Goal: Information Seeking & Learning: Learn about a topic

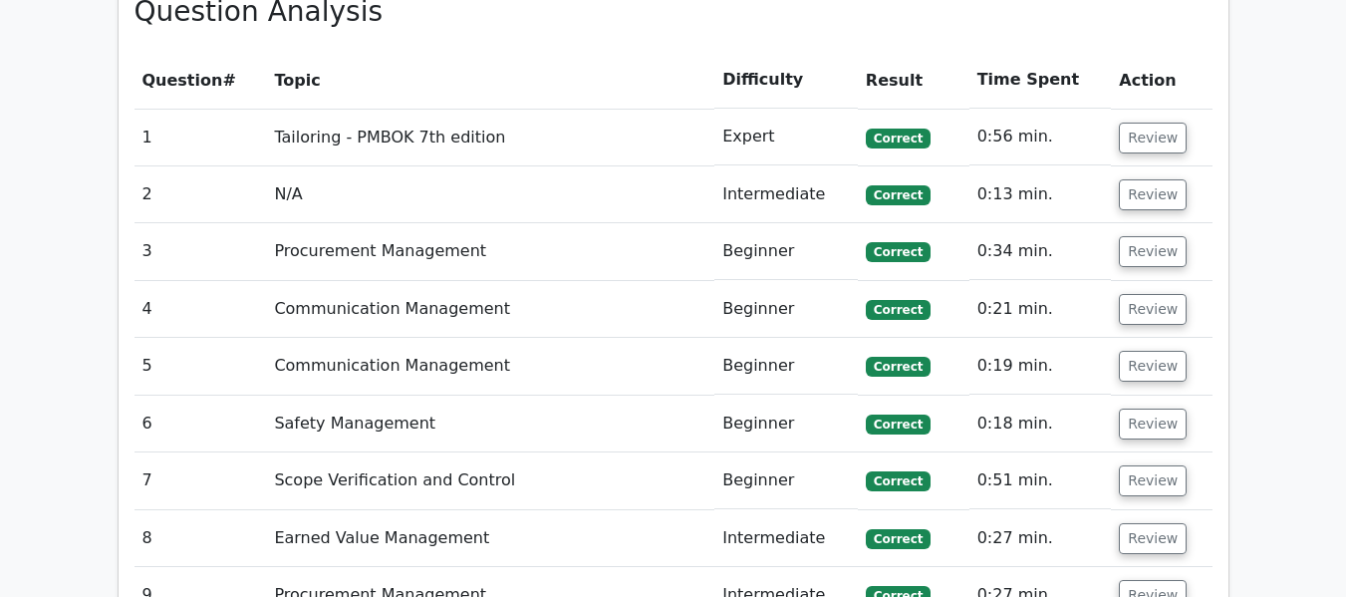
scroll to position [2813, 0]
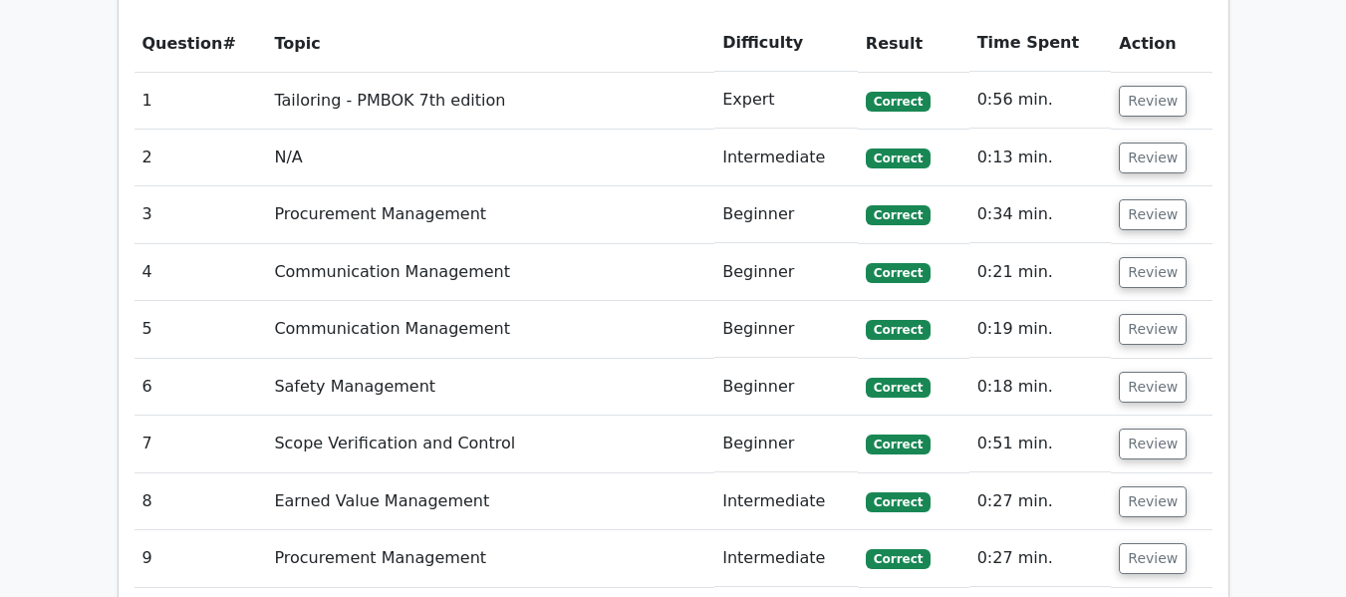
scroll to position [2800, 0]
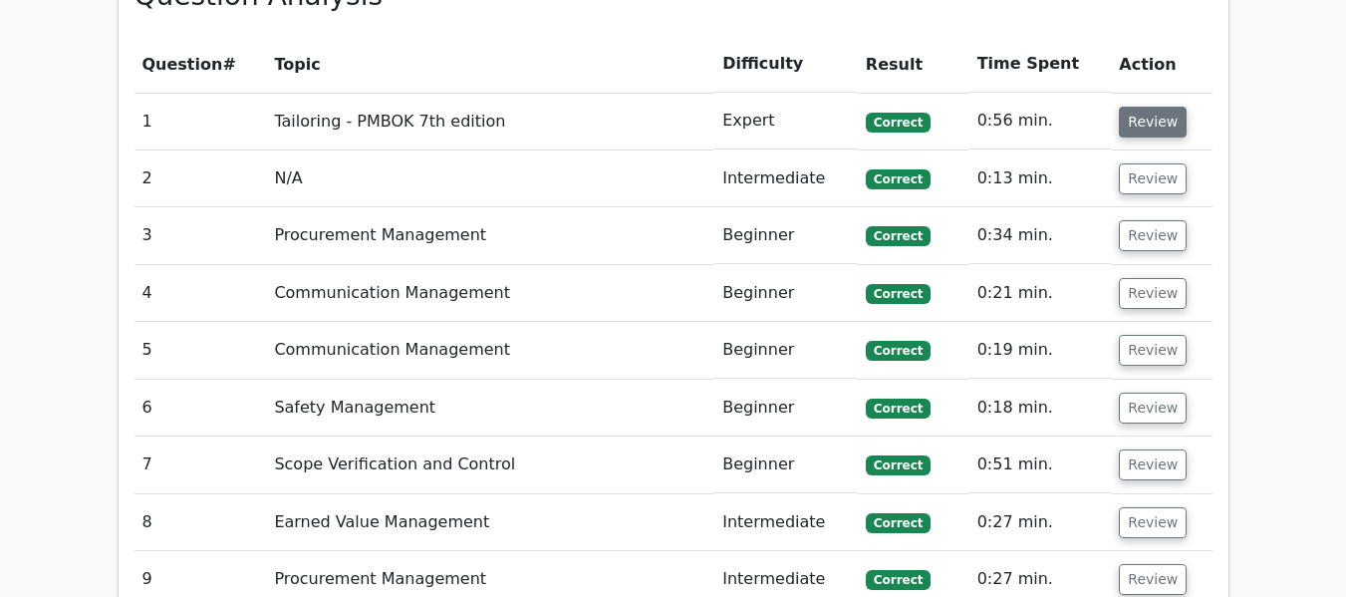
click at [1136, 124] on button "Review" at bounding box center [1153, 122] width 68 height 31
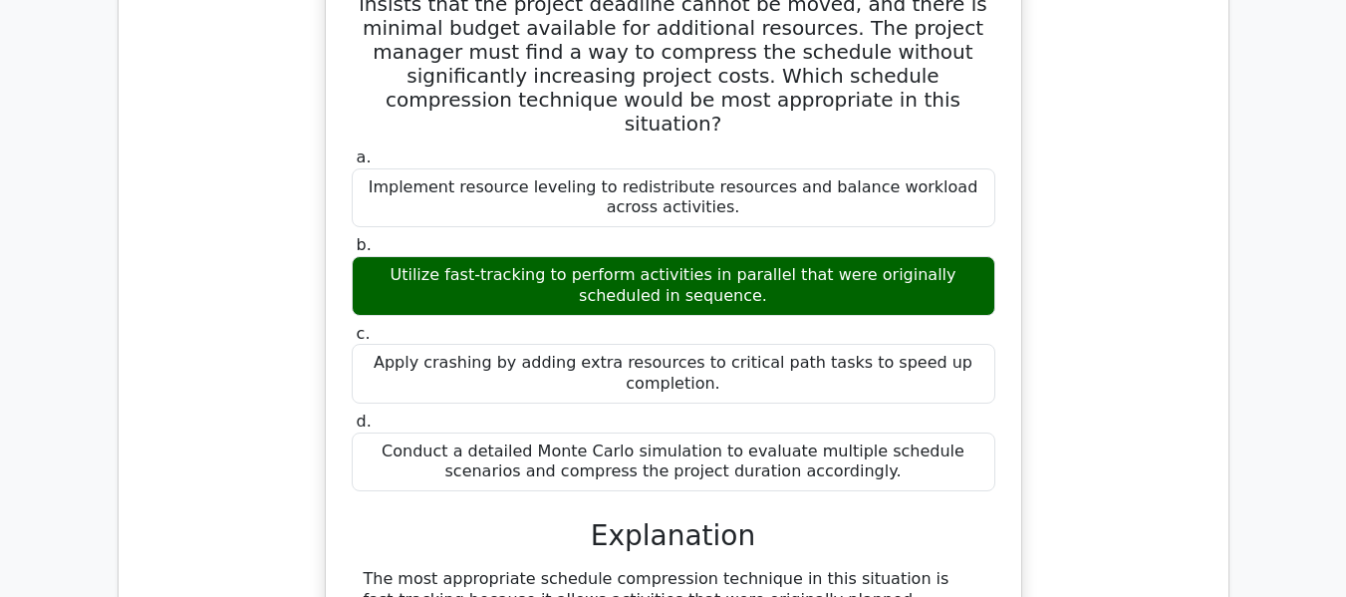
scroll to position [0, 12]
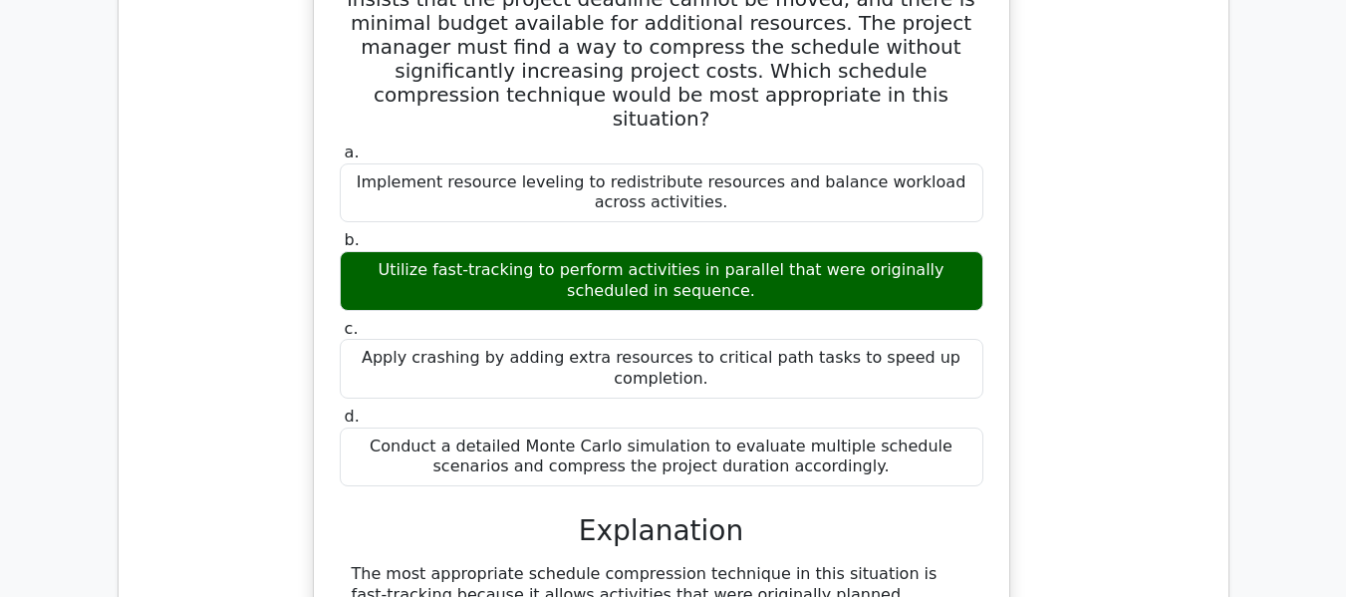
click at [631, 251] on div "Utilize fast-tracking to perform activities in parallel that were originally sc…" at bounding box center [661, 281] width 643 height 60
click at [674, 251] on div "Utilize fast-tracking to perform activities in parallel that were originally sc…" at bounding box center [661, 281] width 643 height 60
click at [994, 148] on div "a. Implement resource leveling to redistribute resources and balance workload a…" at bounding box center [661, 182] width 667 height 80
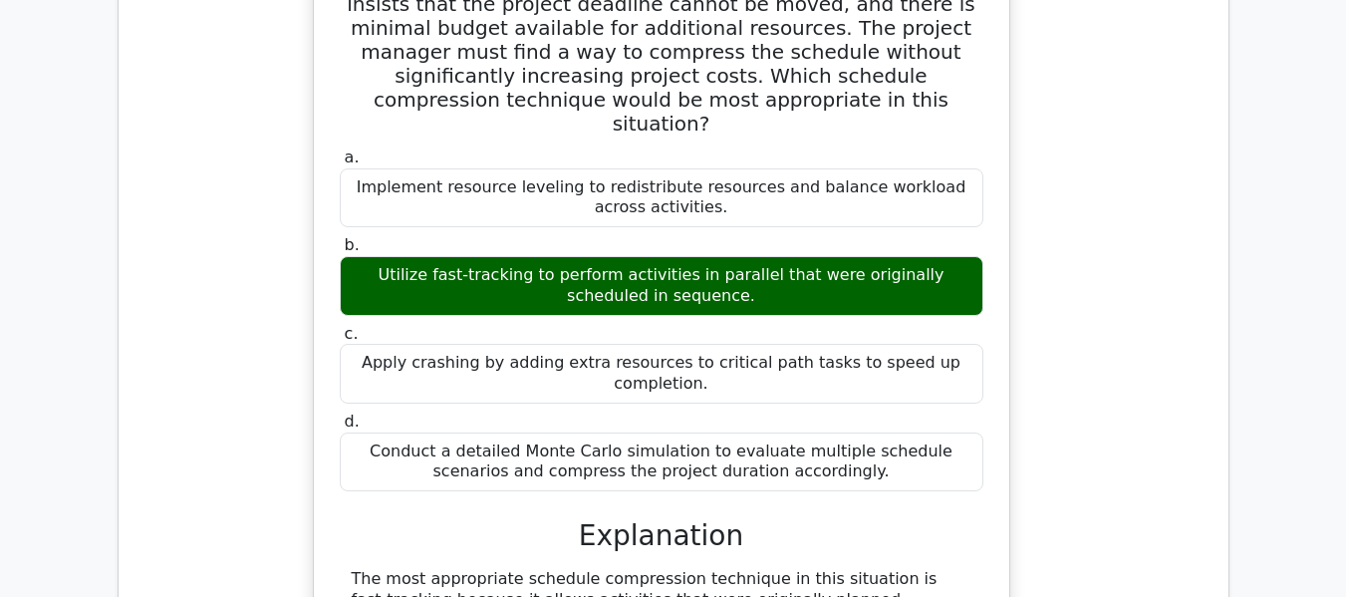
click at [1030, 142] on div "A project manager is overseeing a construction project that is falling behind s…" at bounding box center [662, 438] width 1078 height 1054
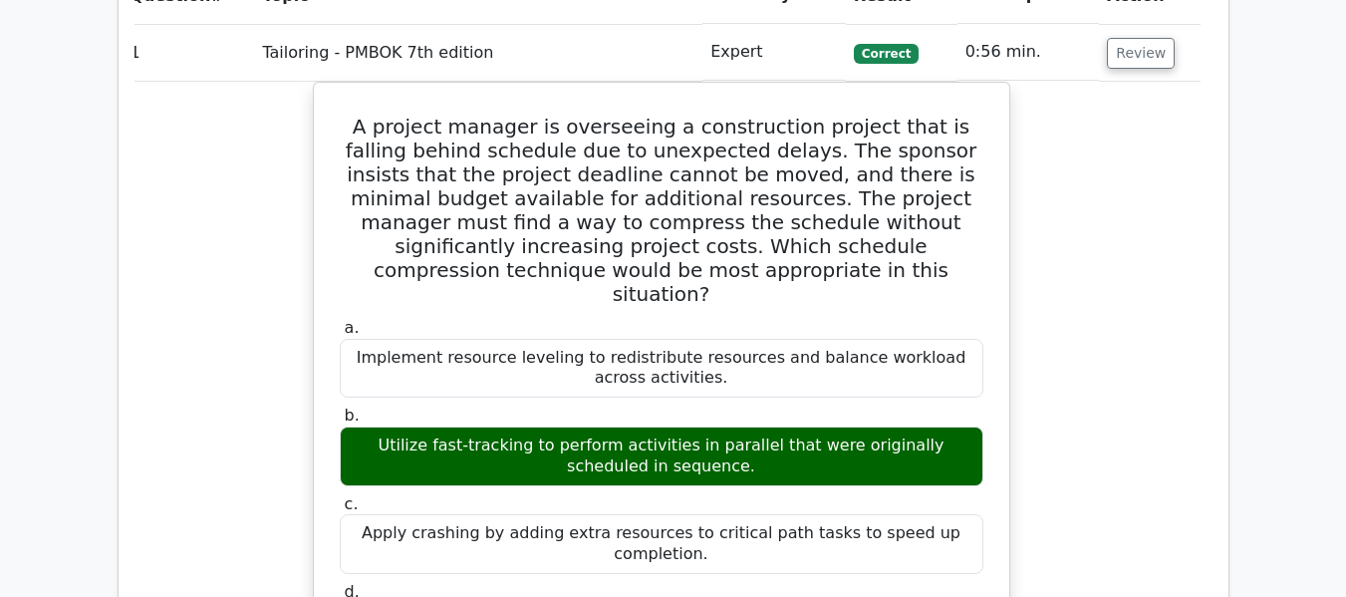
scroll to position [2800, 0]
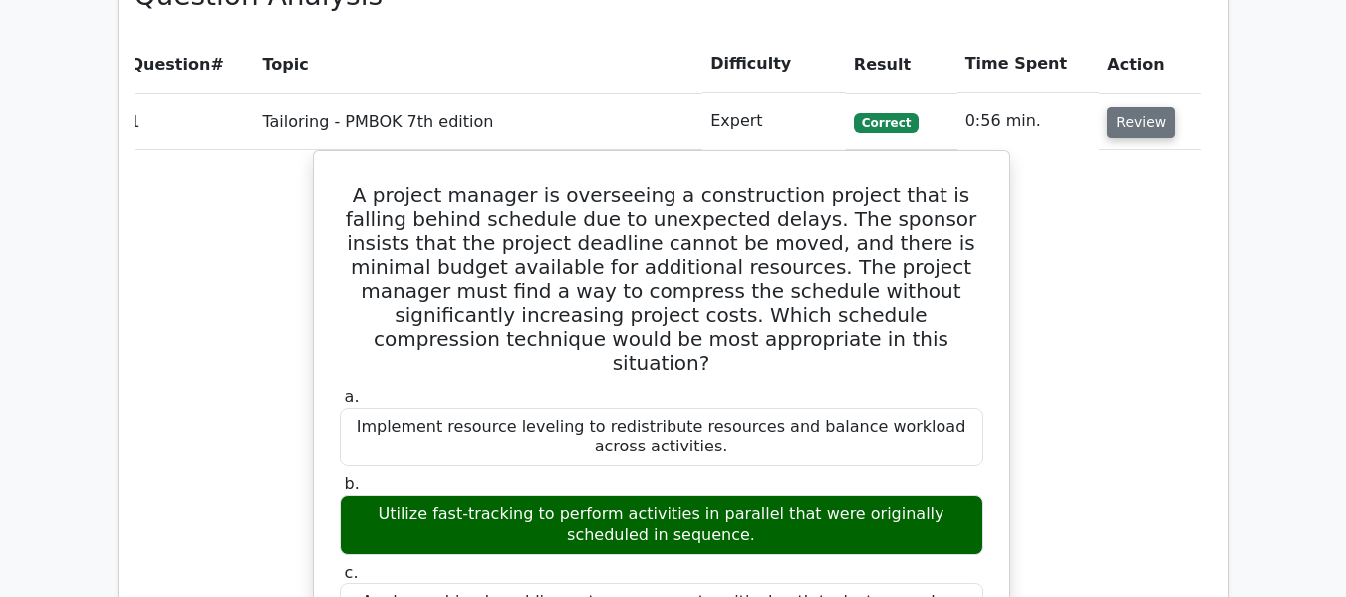
click at [1155, 129] on button "Review" at bounding box center [1141, 122] width 68 height 31
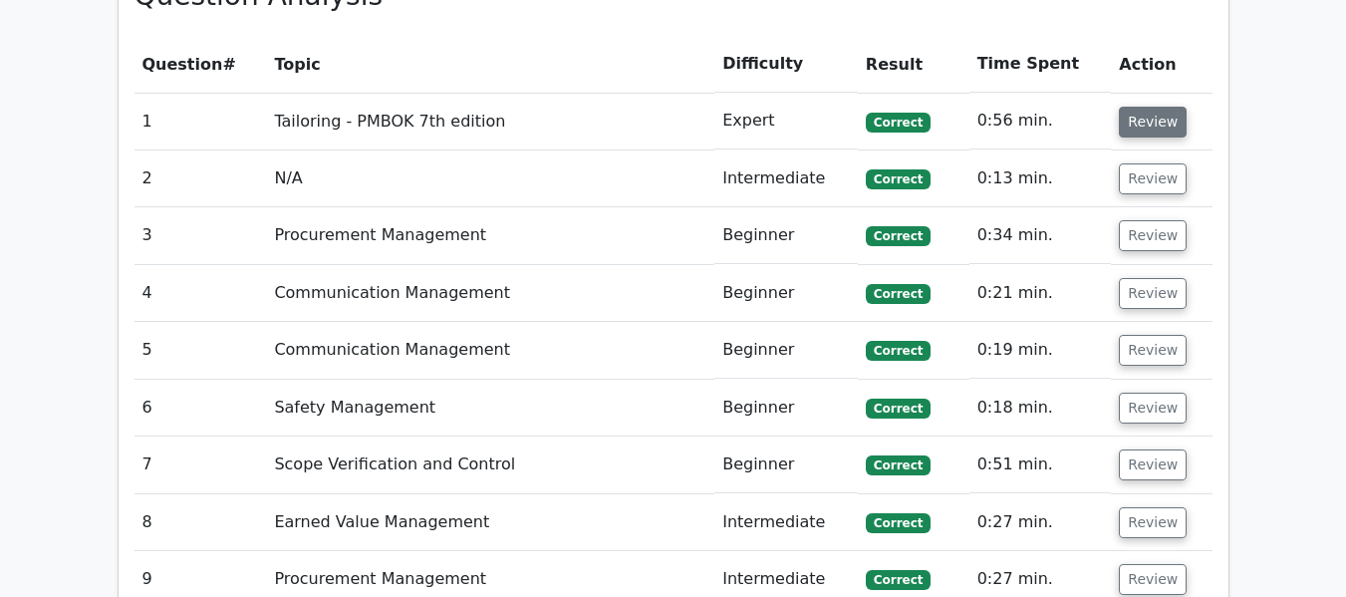
scroll to position [0, 0]
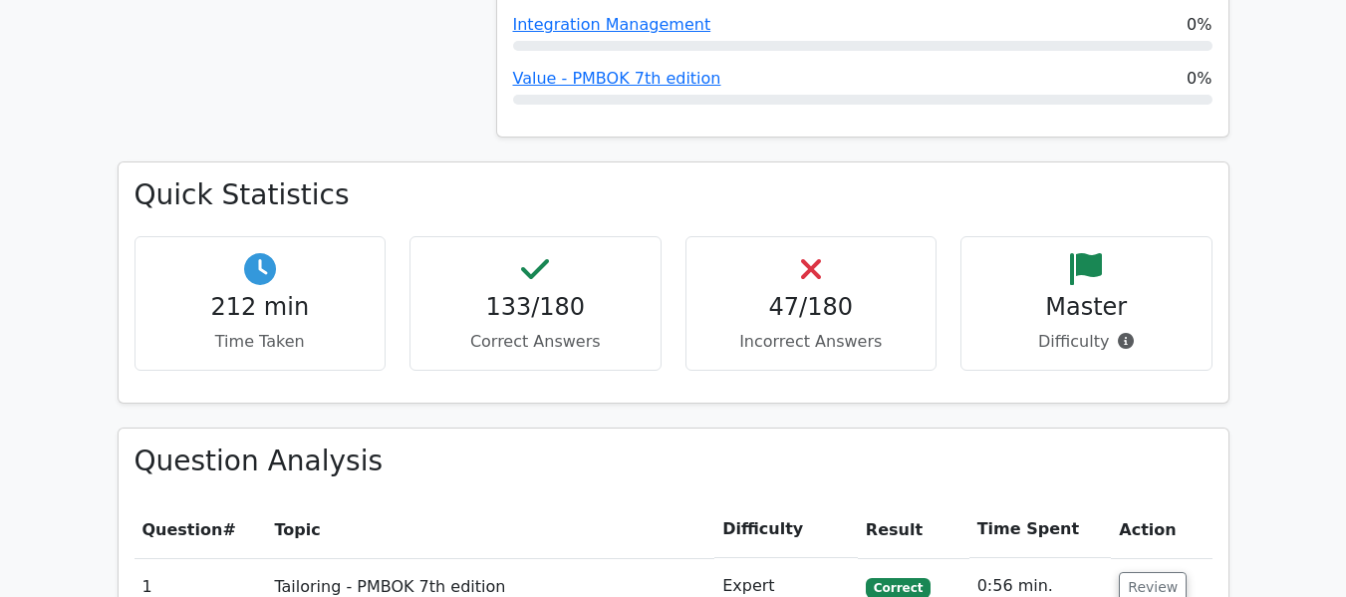
scroll to position [2202, 0]
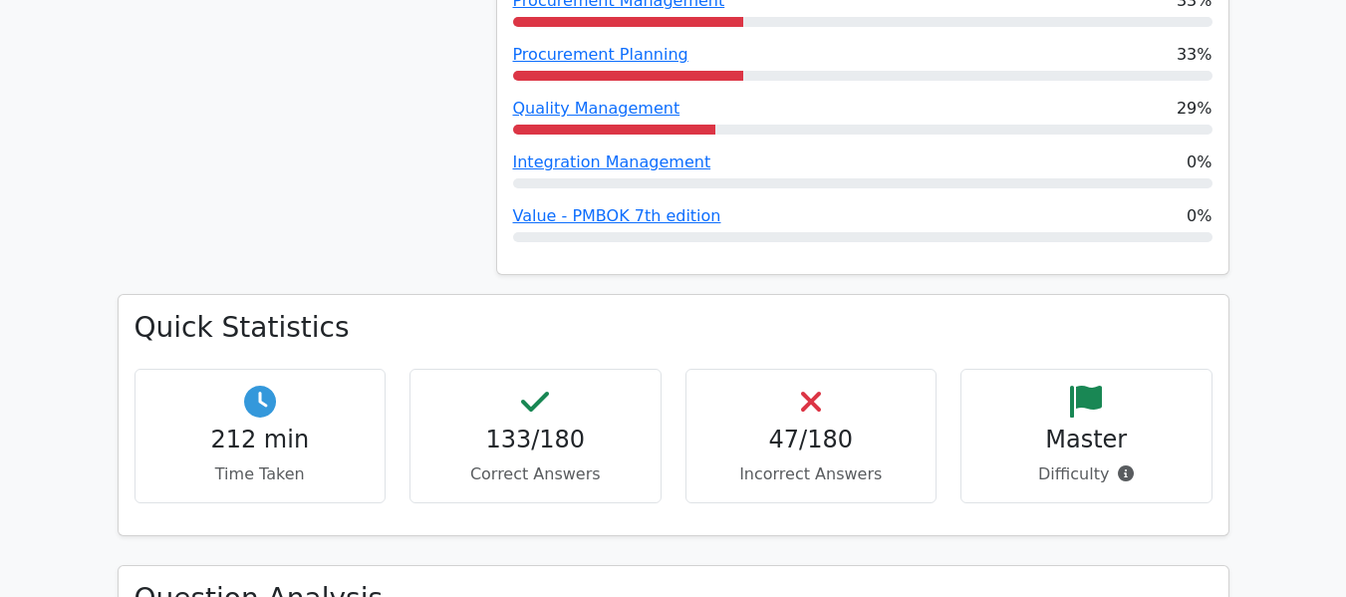
click at [813, 436] on h4 "47/180" at bounding box center [811, 439] width 218 height 29
click at [807, 398] on icon at bounding box center [811, 401] width 20 height 32
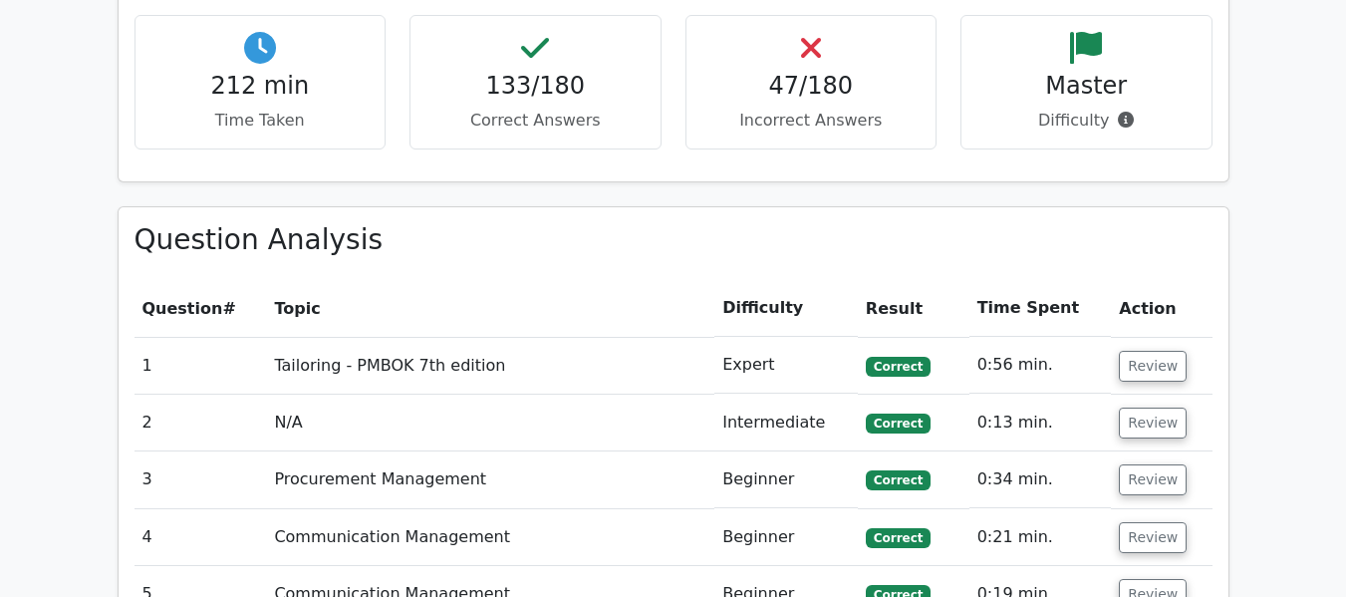
scroll to position [2521, 0]
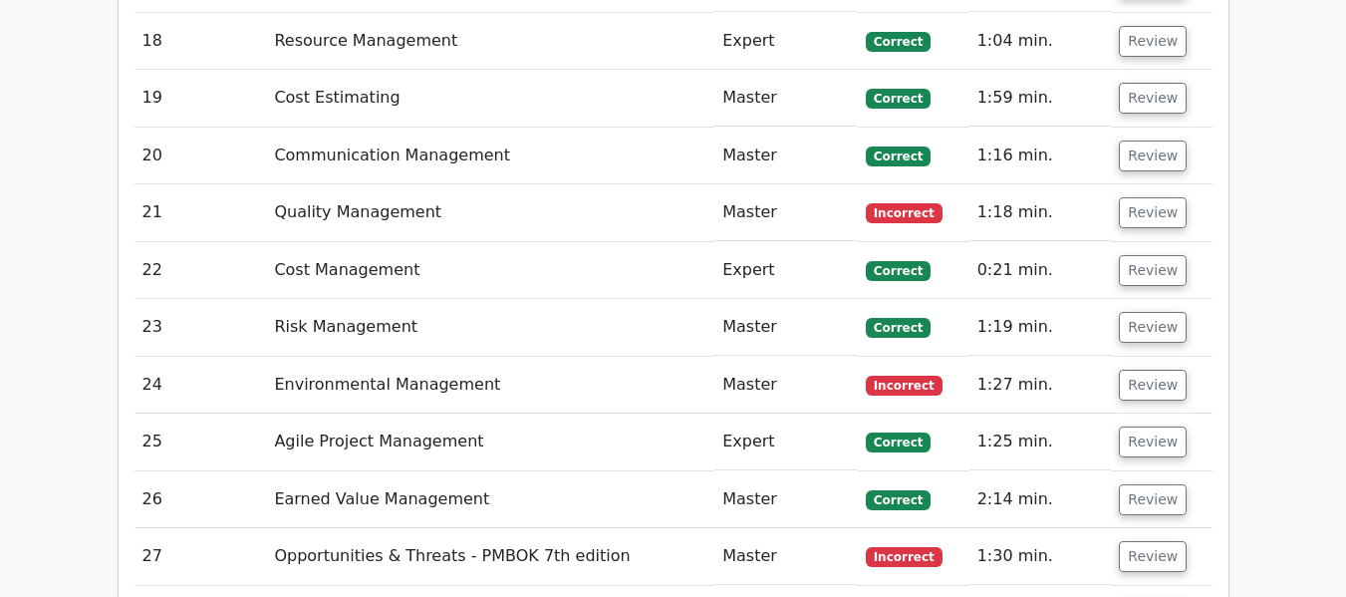
scroll to position [3995, 0]
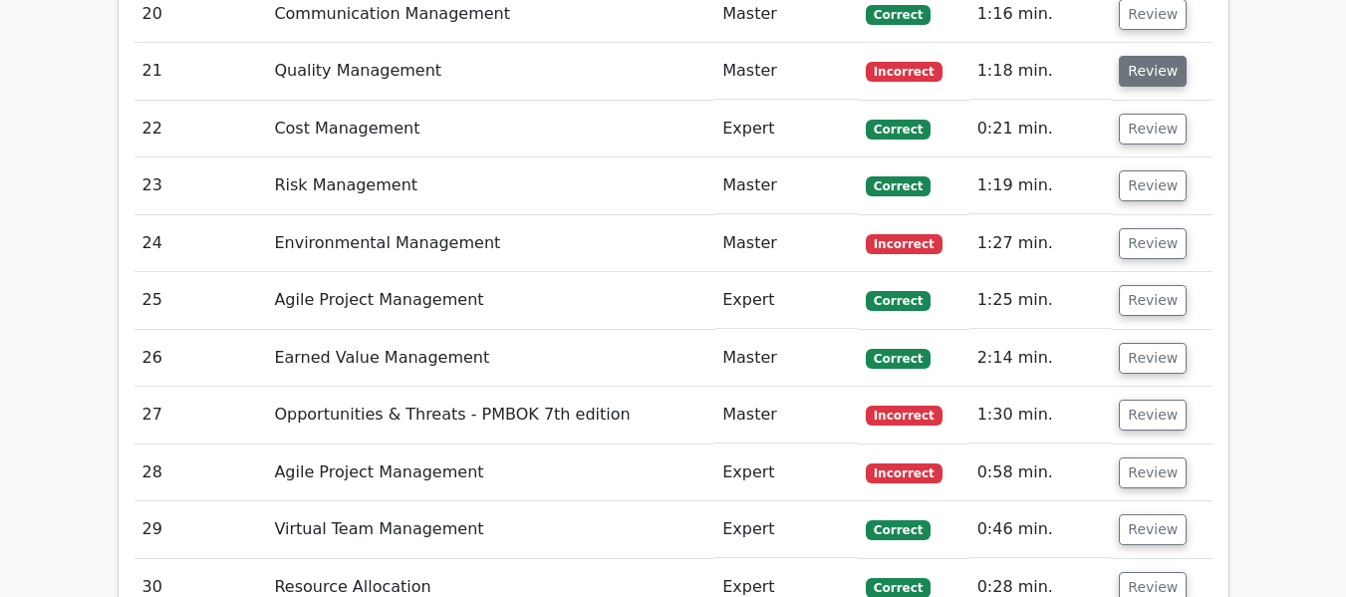
click at [1145, 69] on button "Review" at bounding box center [1153, 71] width 68 height 31
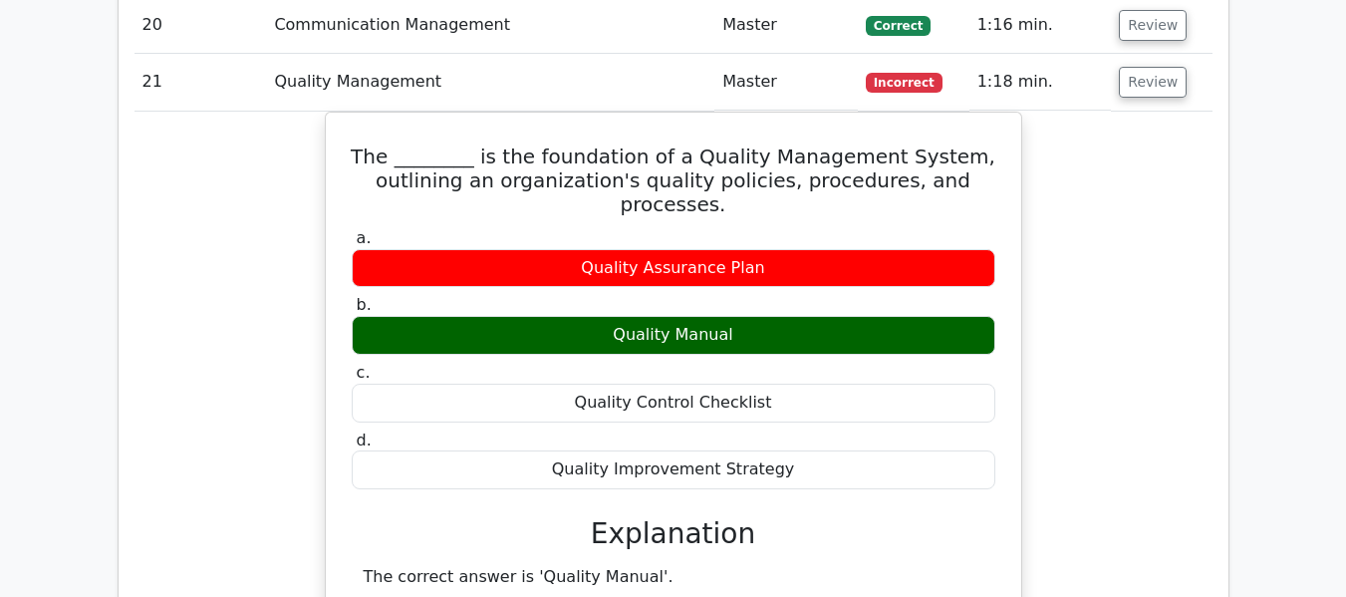
scroll to position [3955, 0]
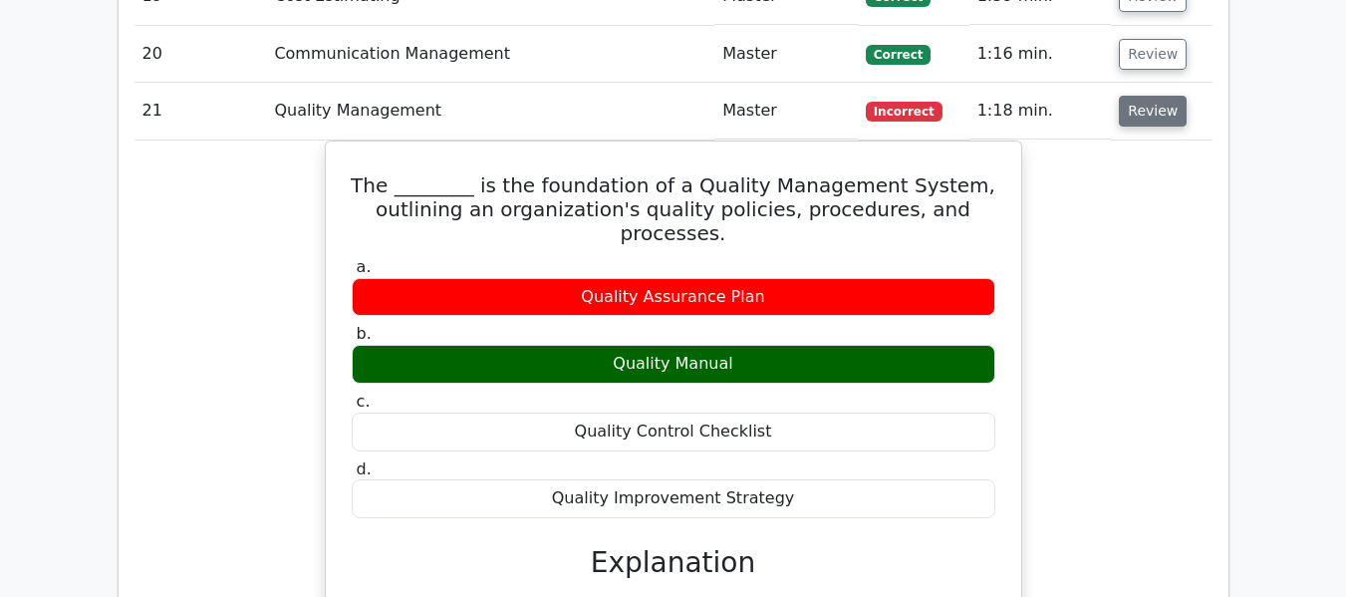
click at [1139, 105] on button "Review" at bounding box center [1153, 111] width 68 height 31
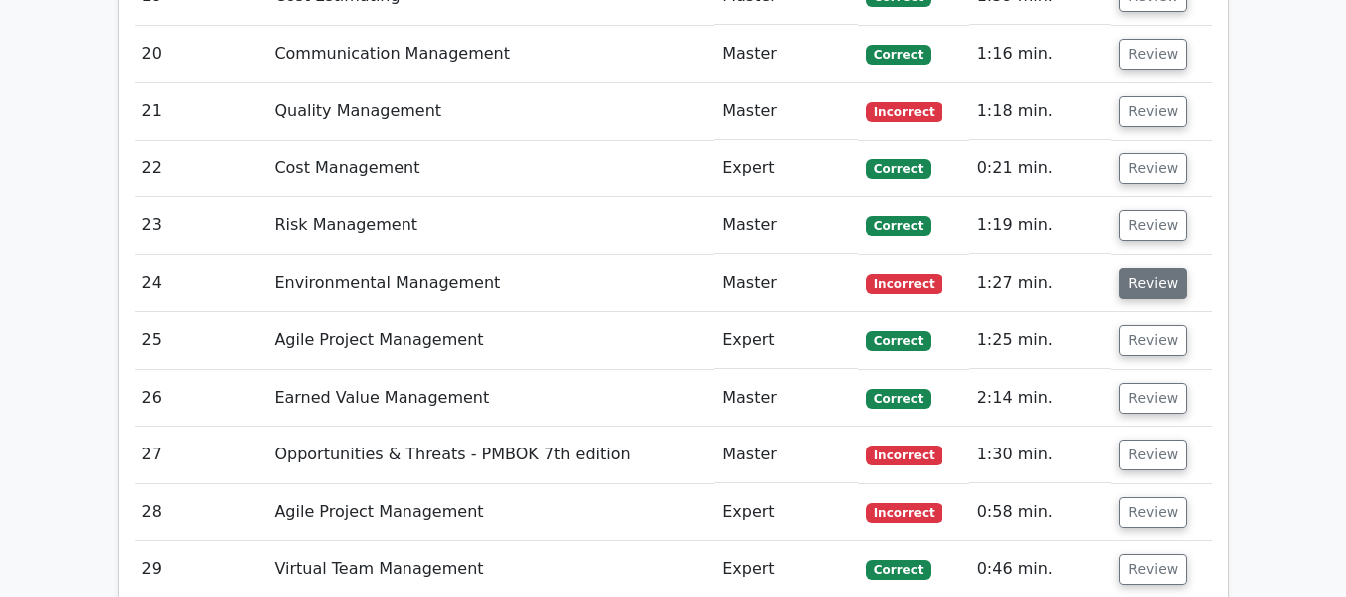
click at [1134, 290] on button "Review" at bounding box center [1153, 283] width 68 height 31
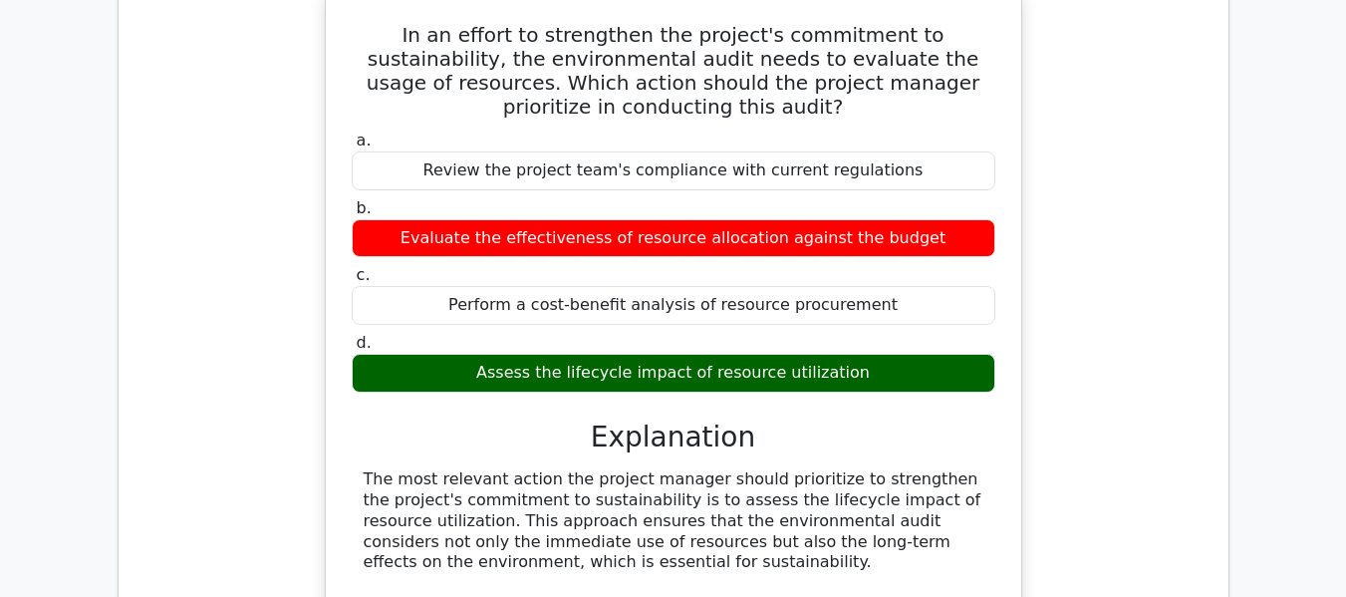
scroll to position [4274, 0]
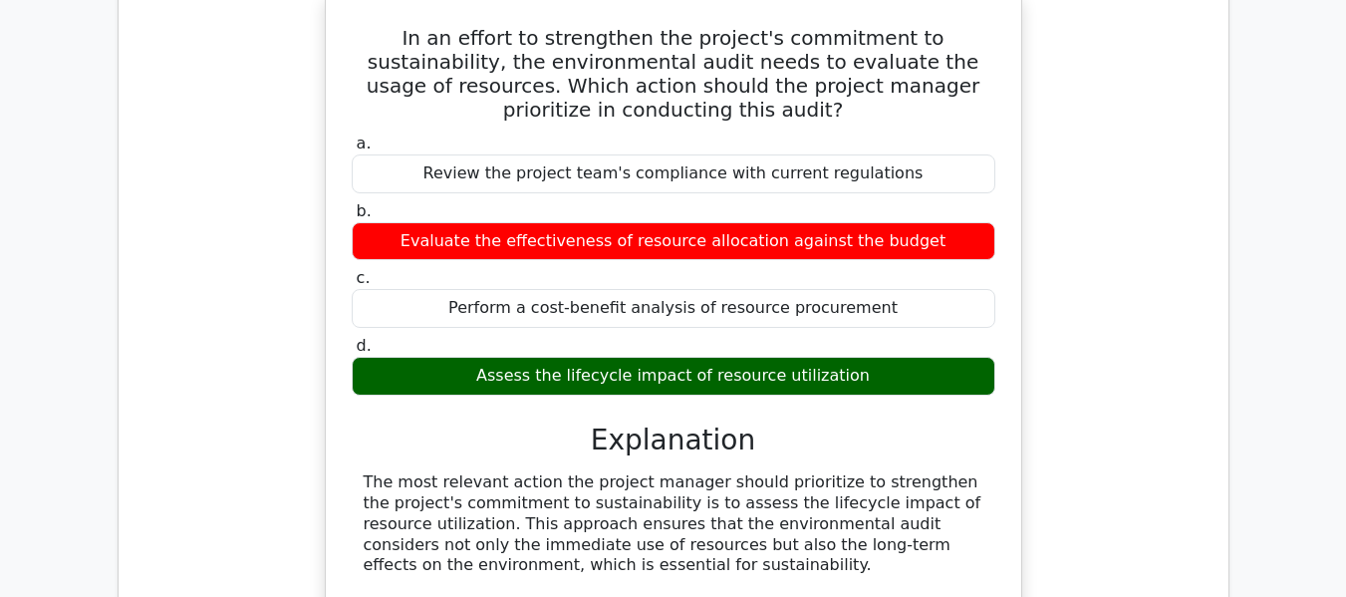
click at [1127, 163] on div "In an effort to strengthen the project's commitment to sustainability, the envi…" at bounding box center [673, 503] width 1078 height 1020
click at [1118, 154] on div "In an effort to strengthen the project's commitment to sustainability, the envi…" at bounding box center [673, 503] width 1078 height 1020
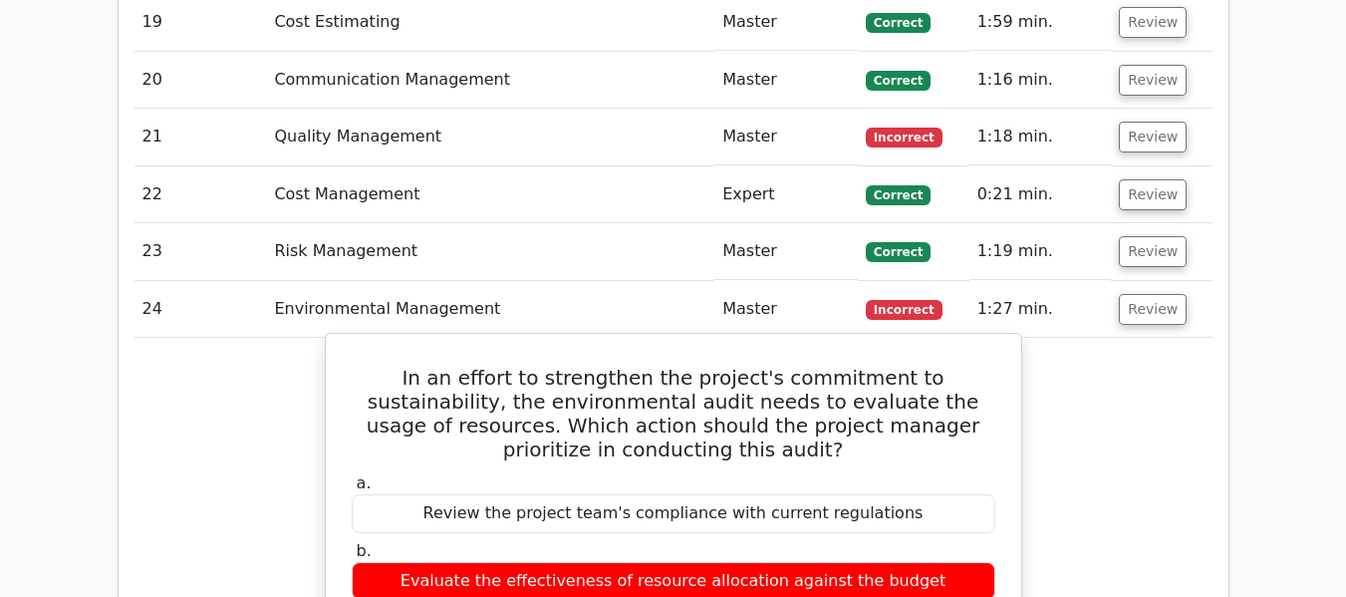
scroll to position [3915, 0]
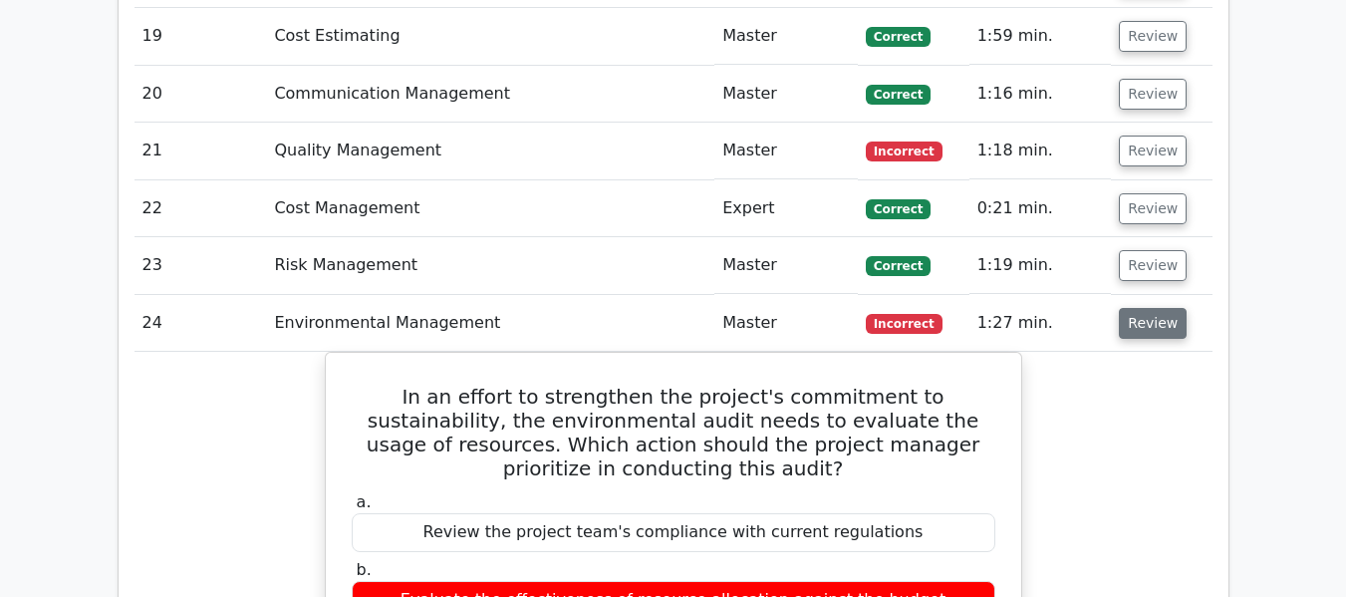
click at [1165, 337] on button "Review" at bounding box center [1153, 323] width 68 height 31
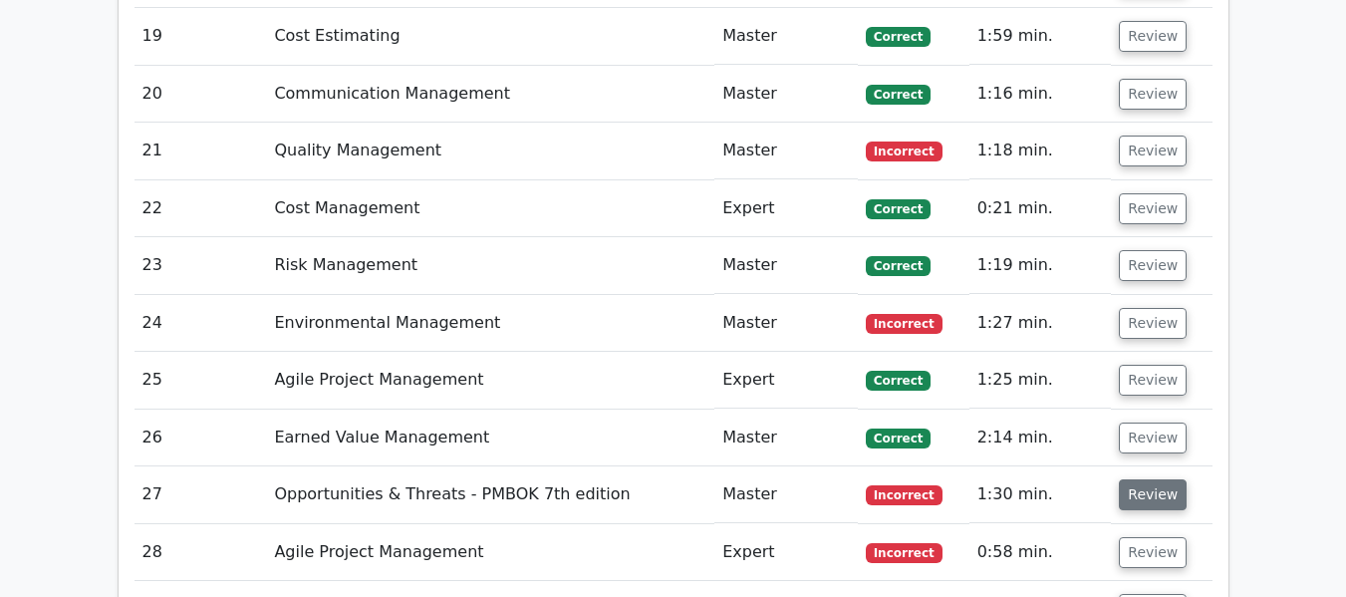
click at [1140, 505] on button "Review" at bounding box center [1153, 494] width 68 height 31
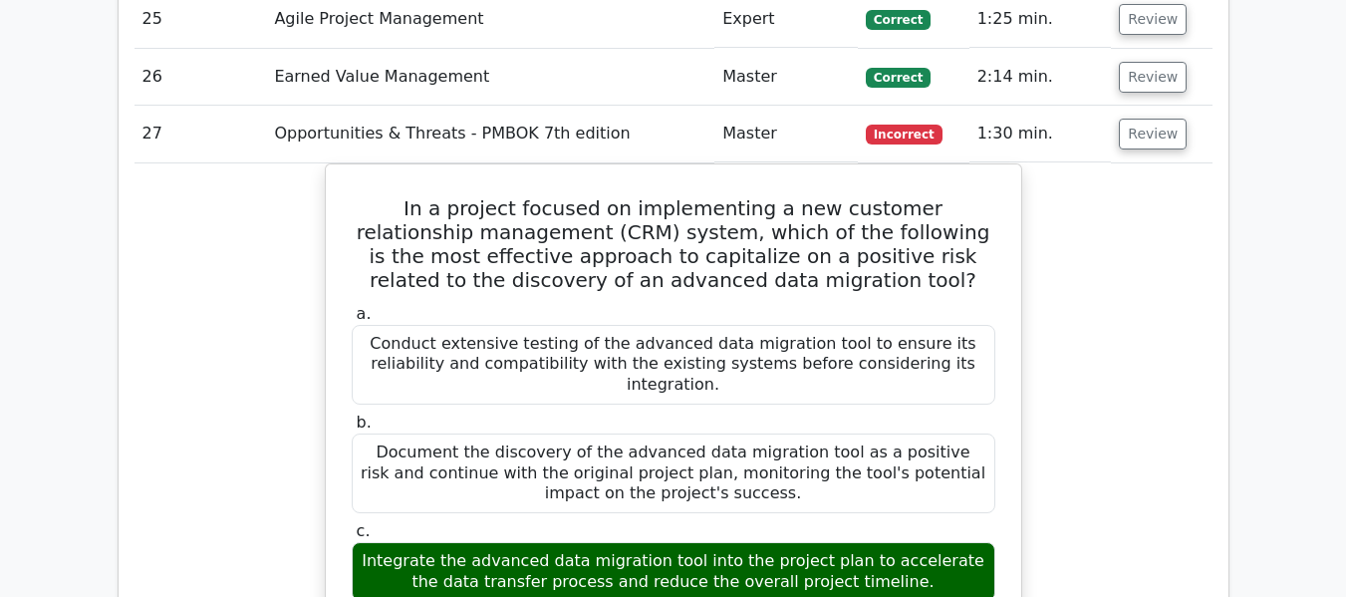
scroll to position [4274, 0]
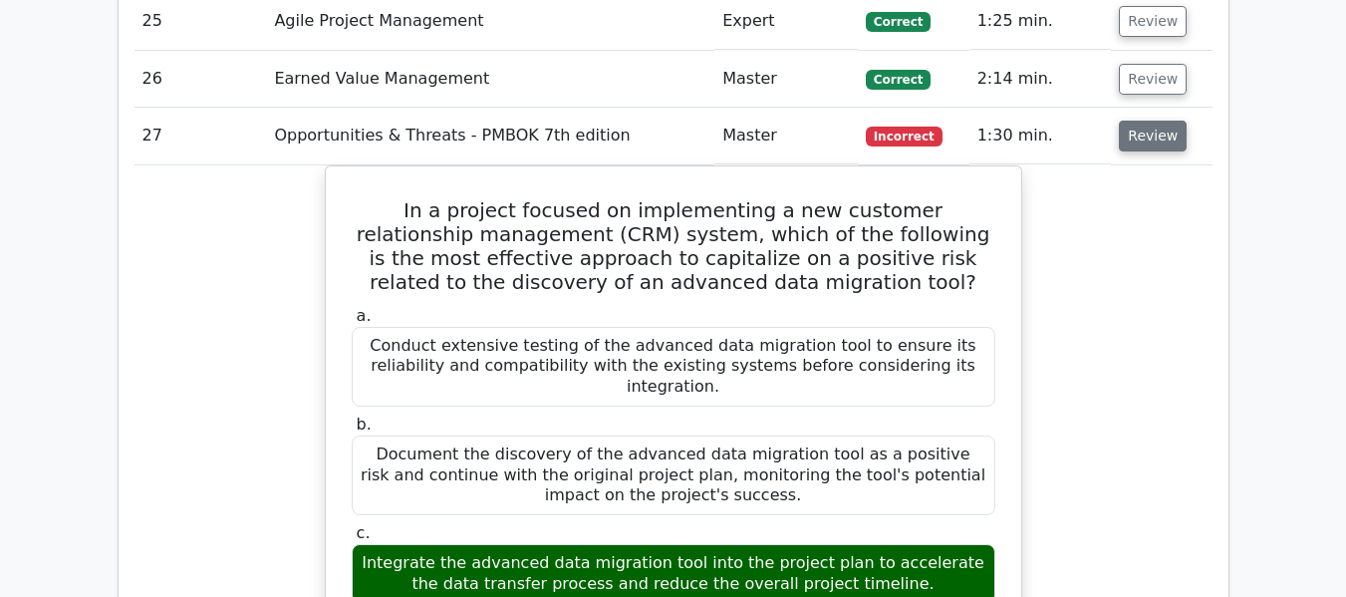
click at [1154, 129] on button "Review" at bounding box center [1153, 136] width 68 height 31
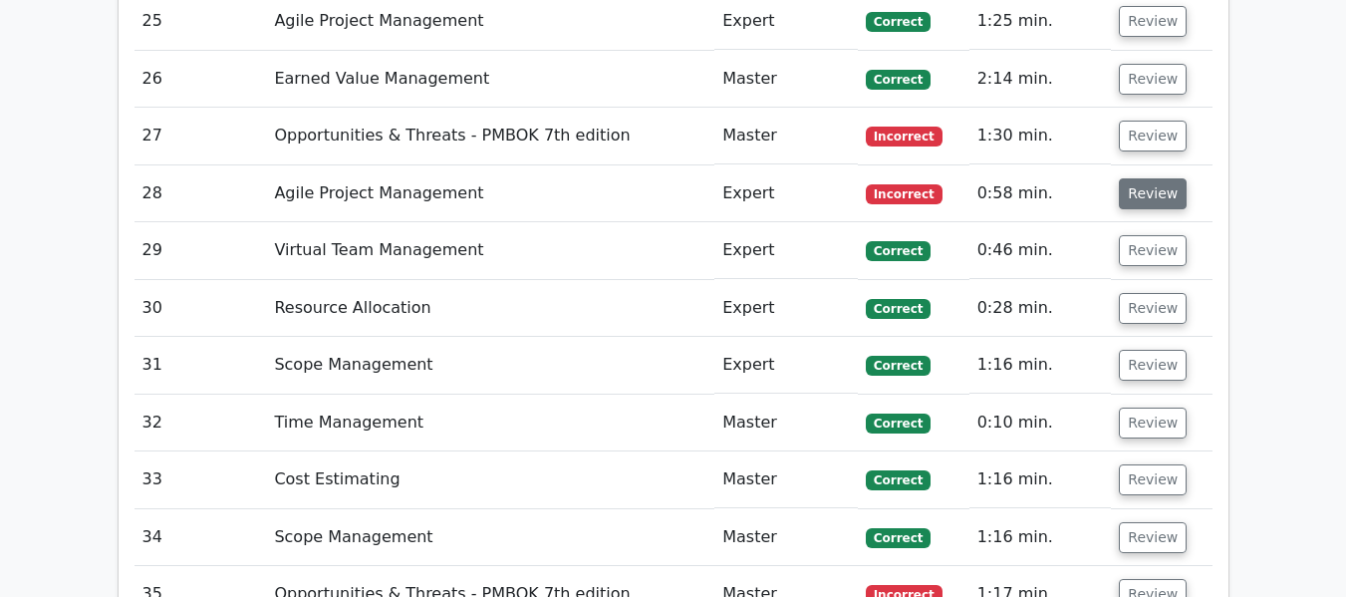
click at [1154, 186] on button "Review" at bounding box center [1153, 193] width 68 height 31
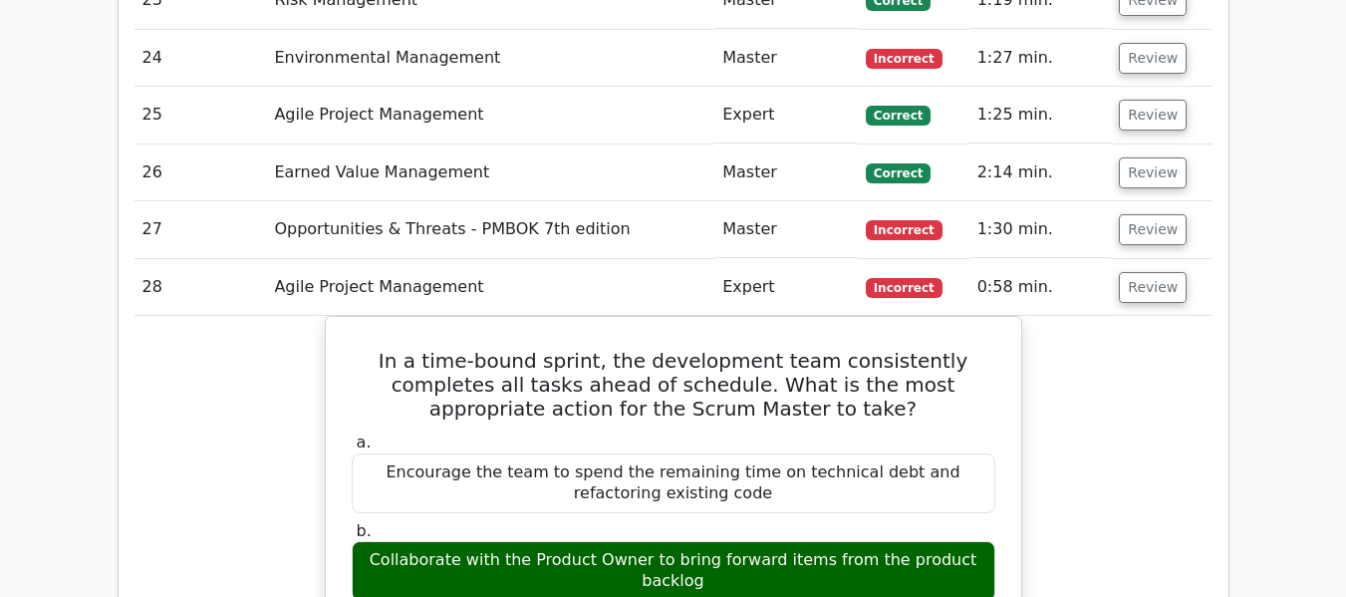
scroll to position [4115, 0]
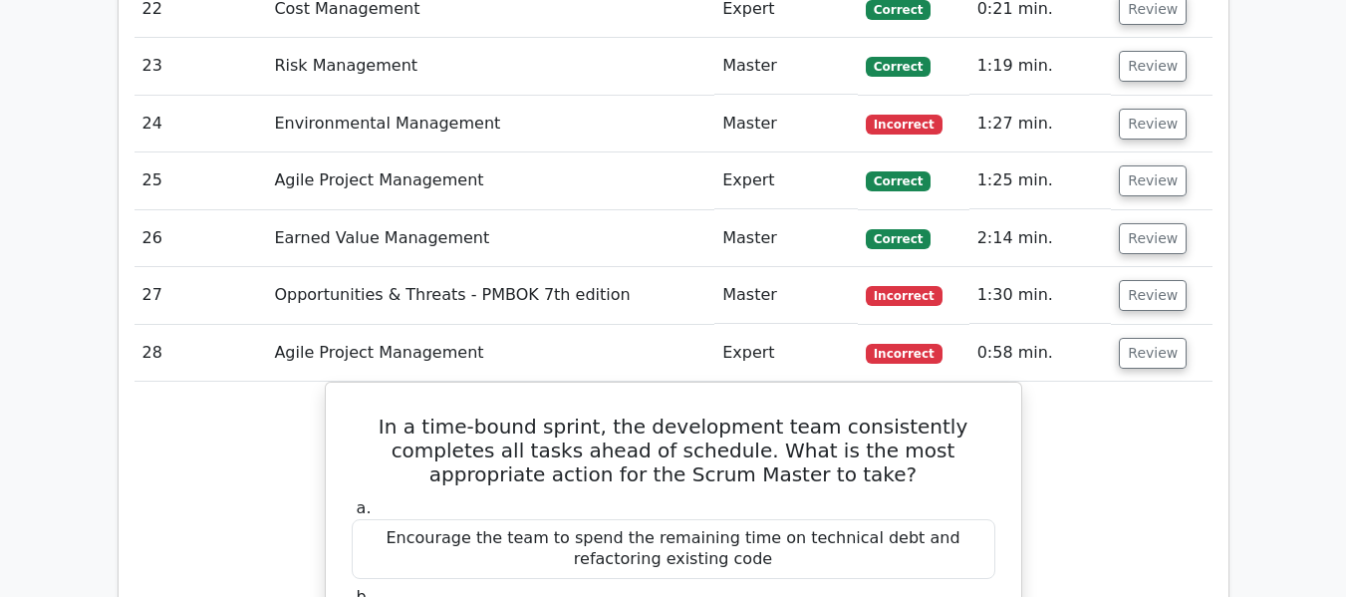
click at [1155, 338] on td "Review" at bounding box center [1161, 353] width 101 height 57
click at [1152, 343] on button "Review" at bounding box center [1153, 353] width 68 height 31
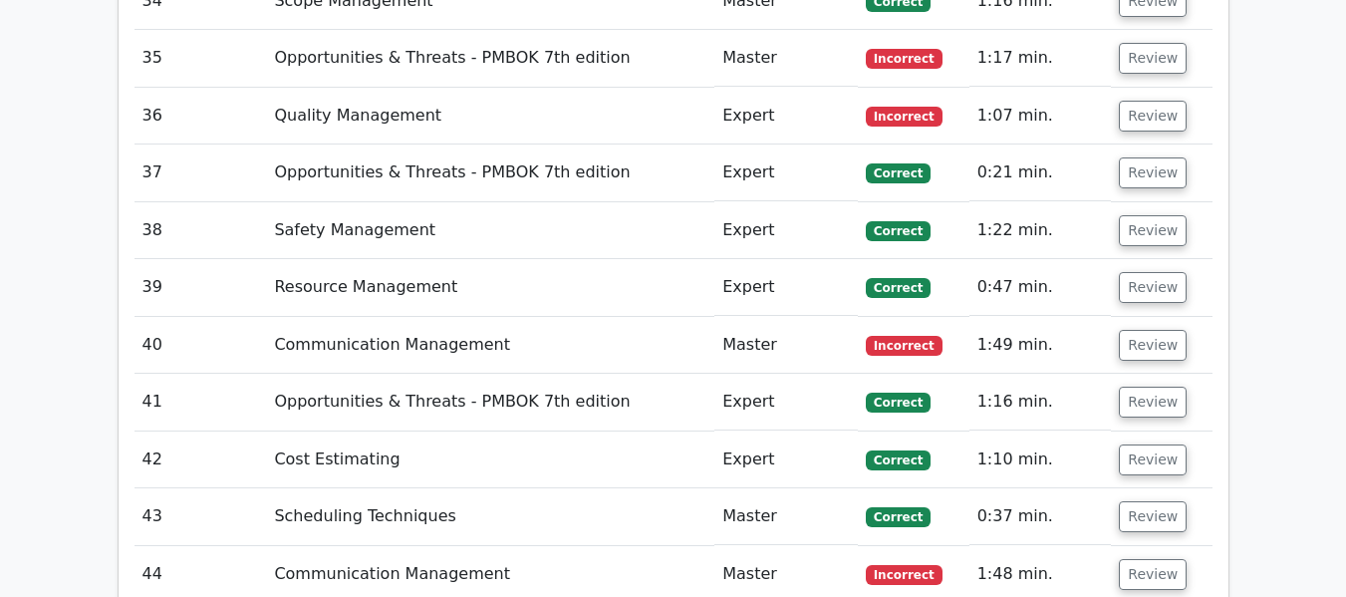
scroll to position [4832, 0]
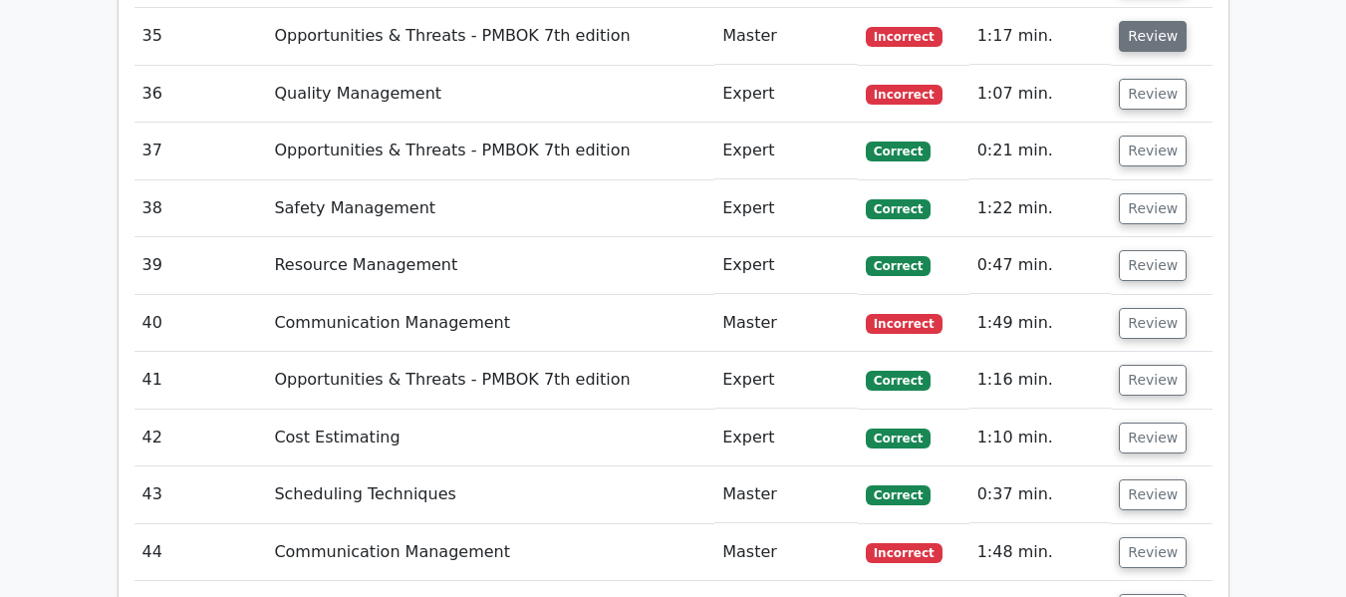
click at [1151, 36] on button "Review" at bounding box center [1153, 36] width 68 height 31
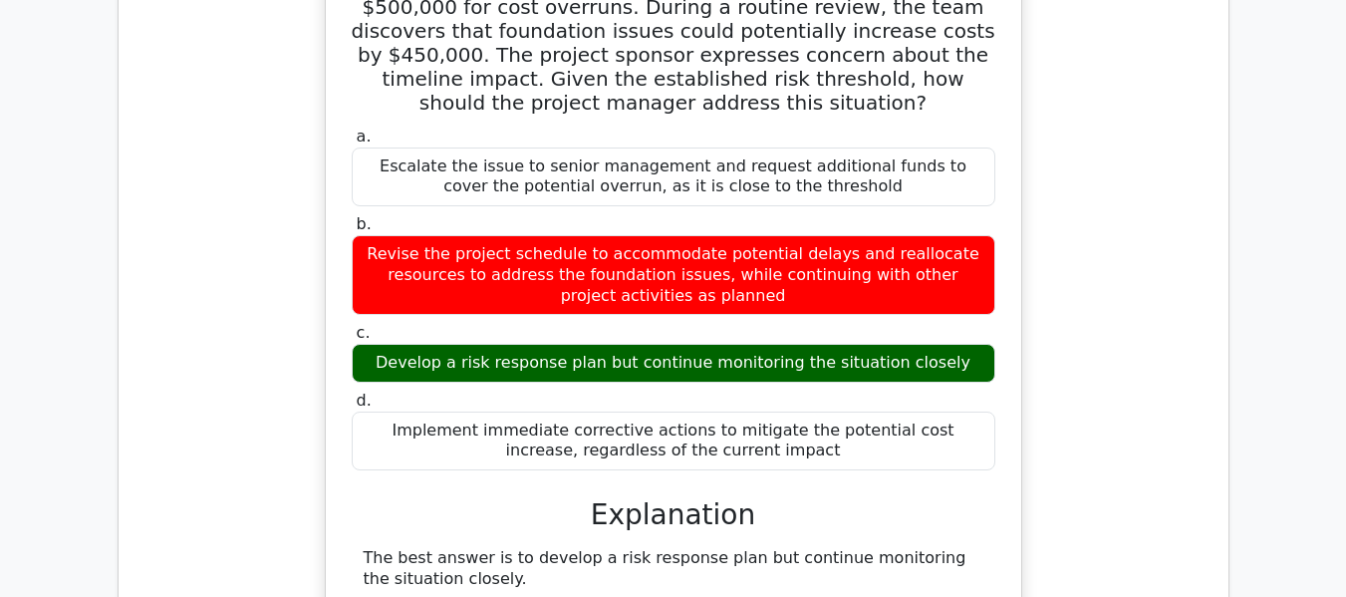
scroll to position [4991, 0]
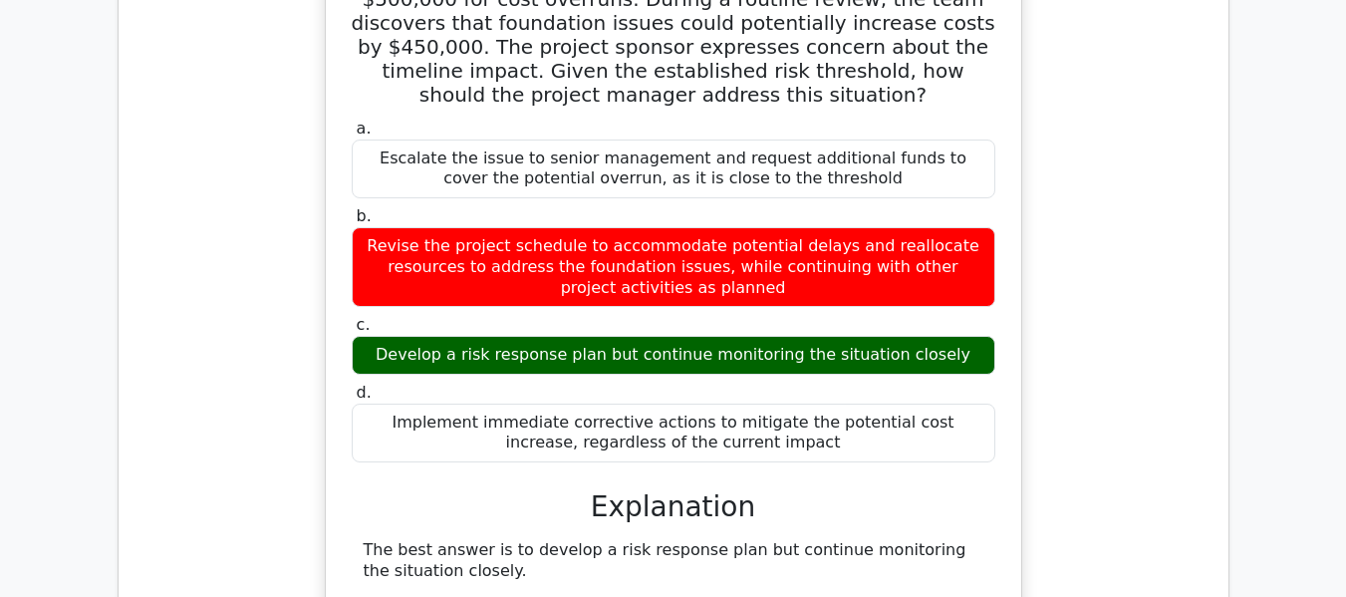
drag, startPoint x: 1143, startPoint y: 194, endPoint x: 1163, endPoint y: 272, distance: 80.2
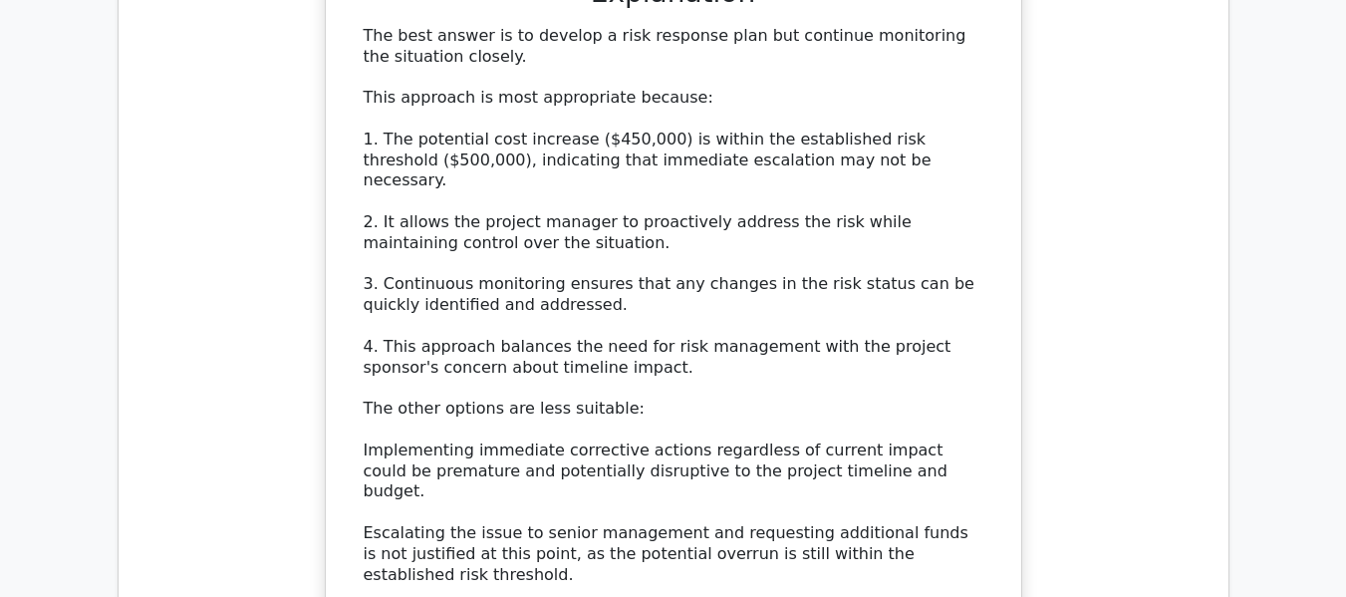
scroll to position [5509, 0]
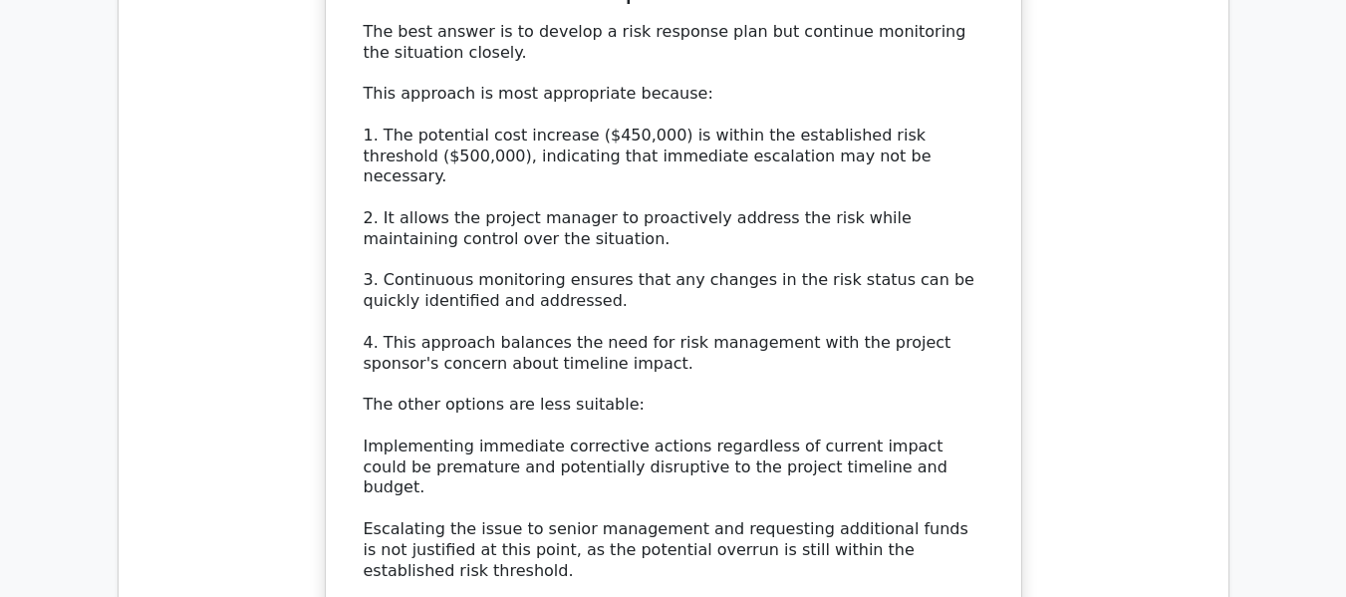
click at [1084, 361] on div "A construction project manager is overseeing the building of a high-rise apartm…" at bounding box center [673, 120] width 1078 height 1465
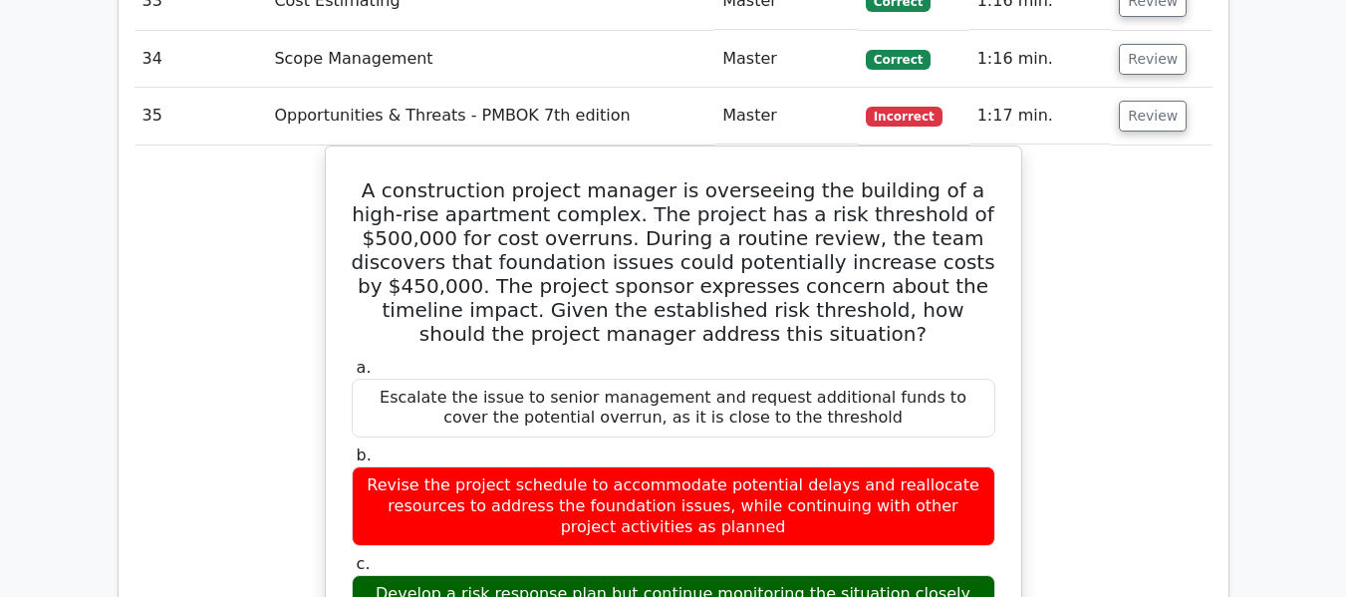
scroll to position [4712, 0]
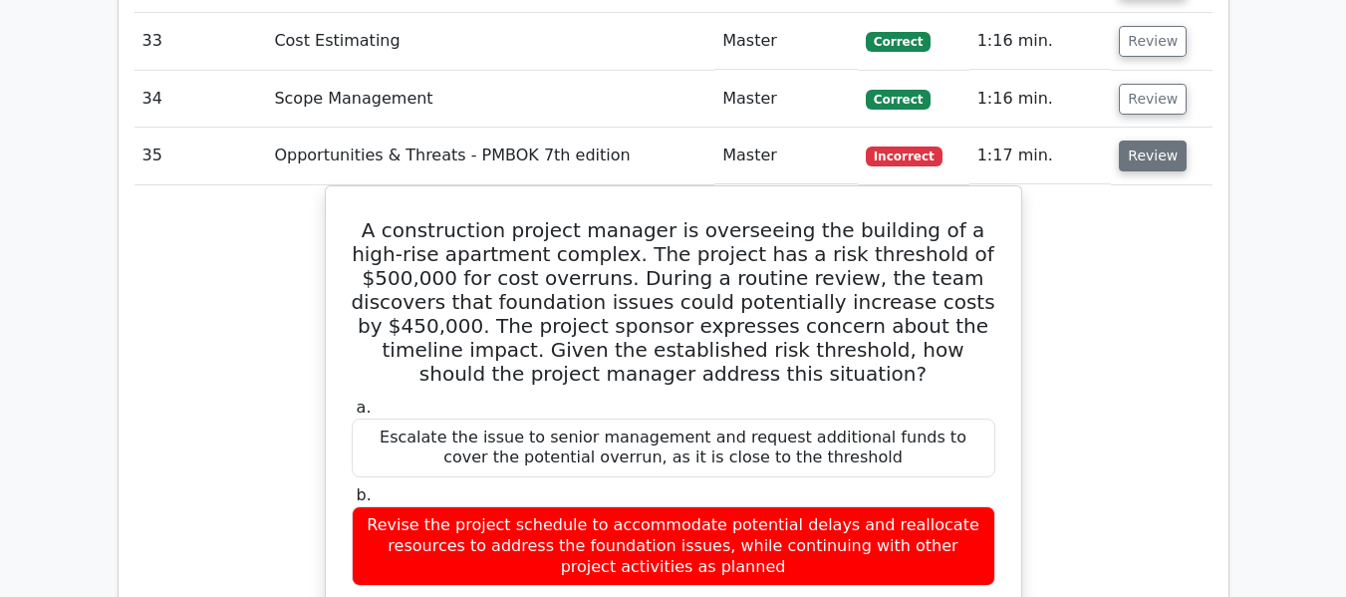
click at [1140, 144] on button "Review" at bounding box center [1153, 155] width 68 height 31
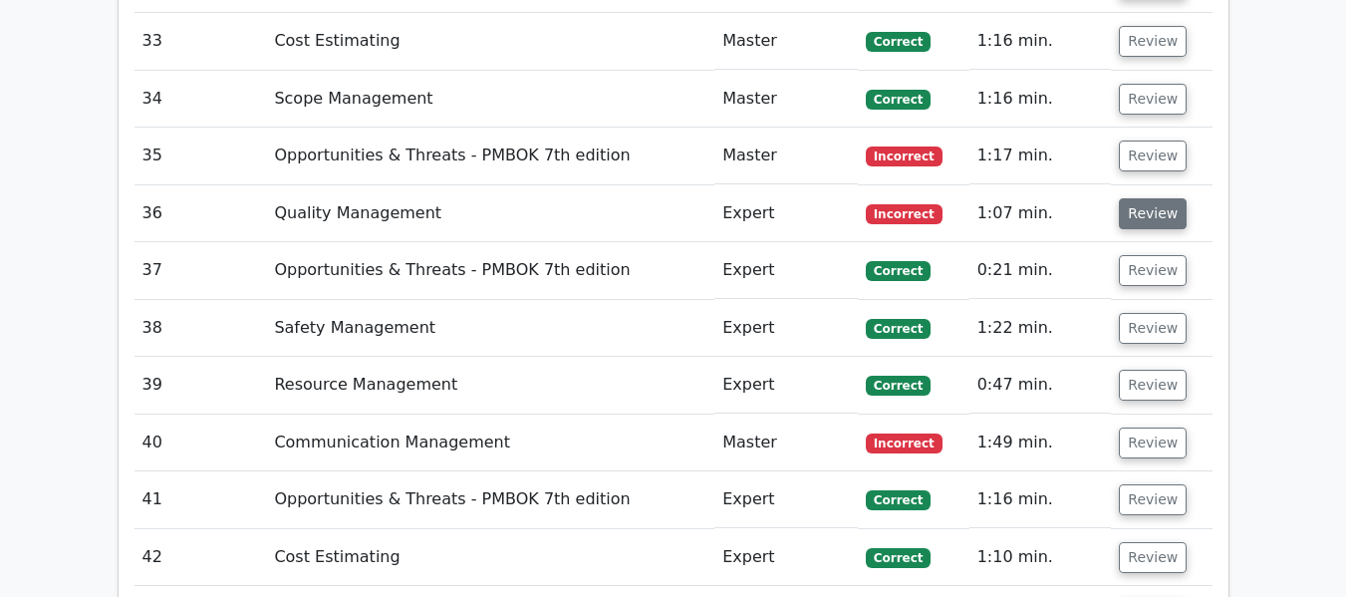
click at [1140, 202] on button "Review" at bounding box center [1153, 213] width 68 height 31
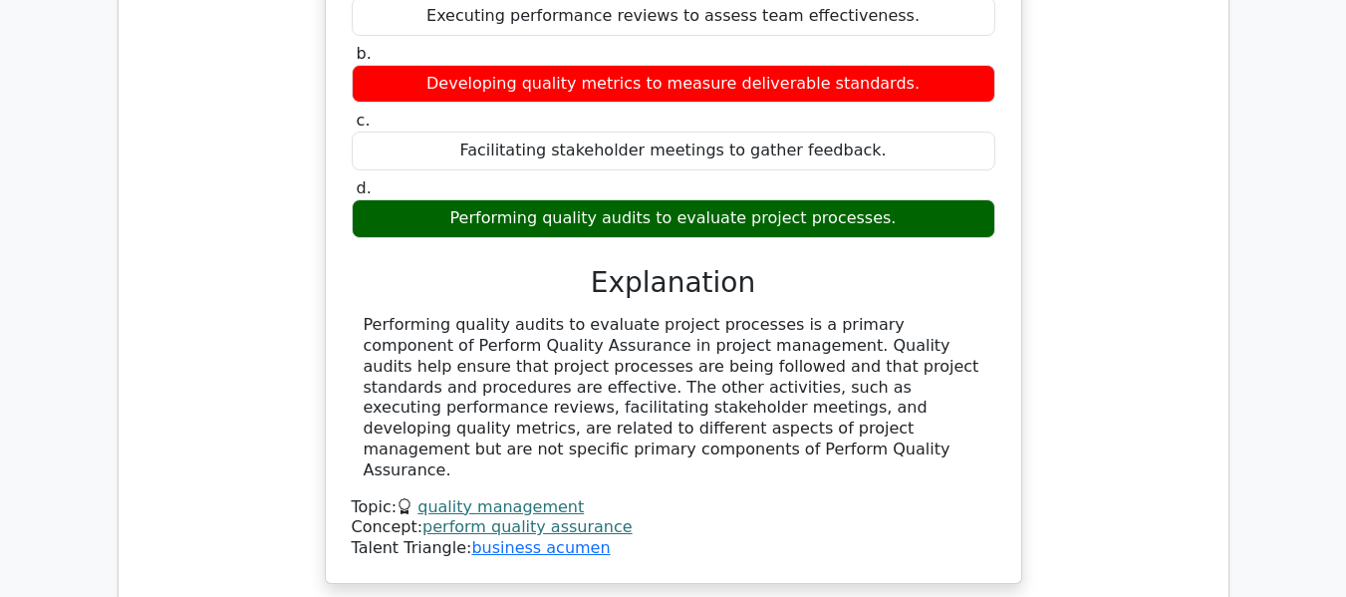
scroll to position [5071, 0]
click at [1146, 226] on div "Which of the following activities is a primary component of Perform Quality Ass…" at bounding box center [673, 245] width 1078 height 724
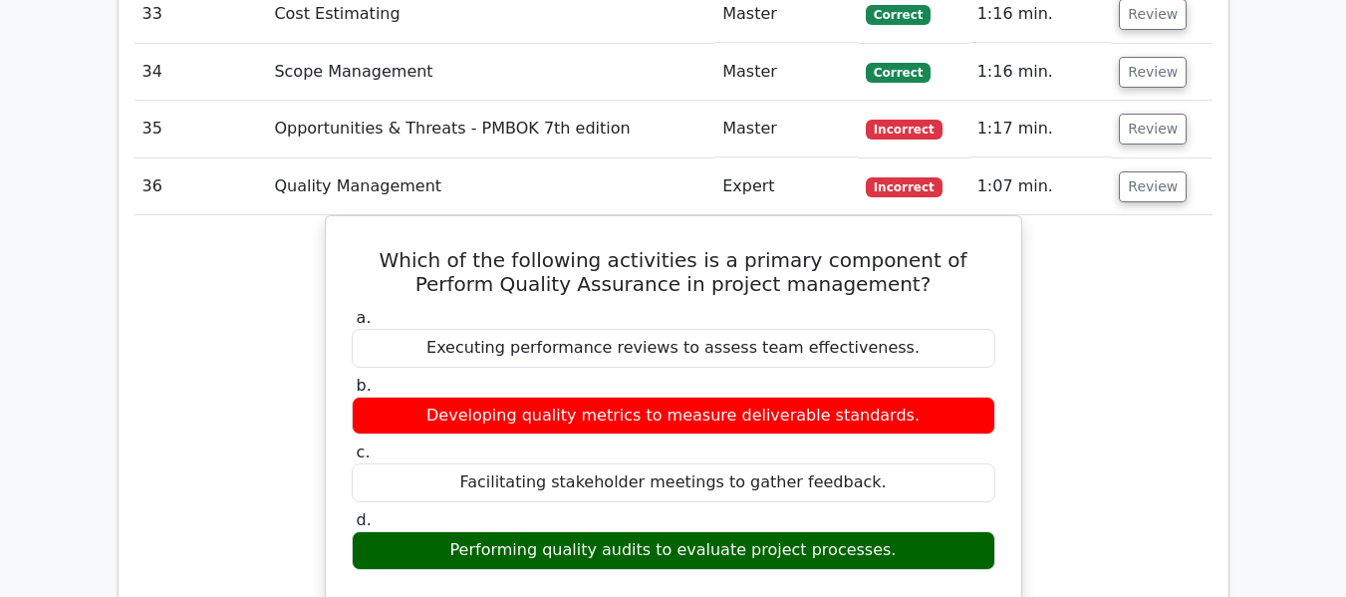
scroll to position [4593, 0]
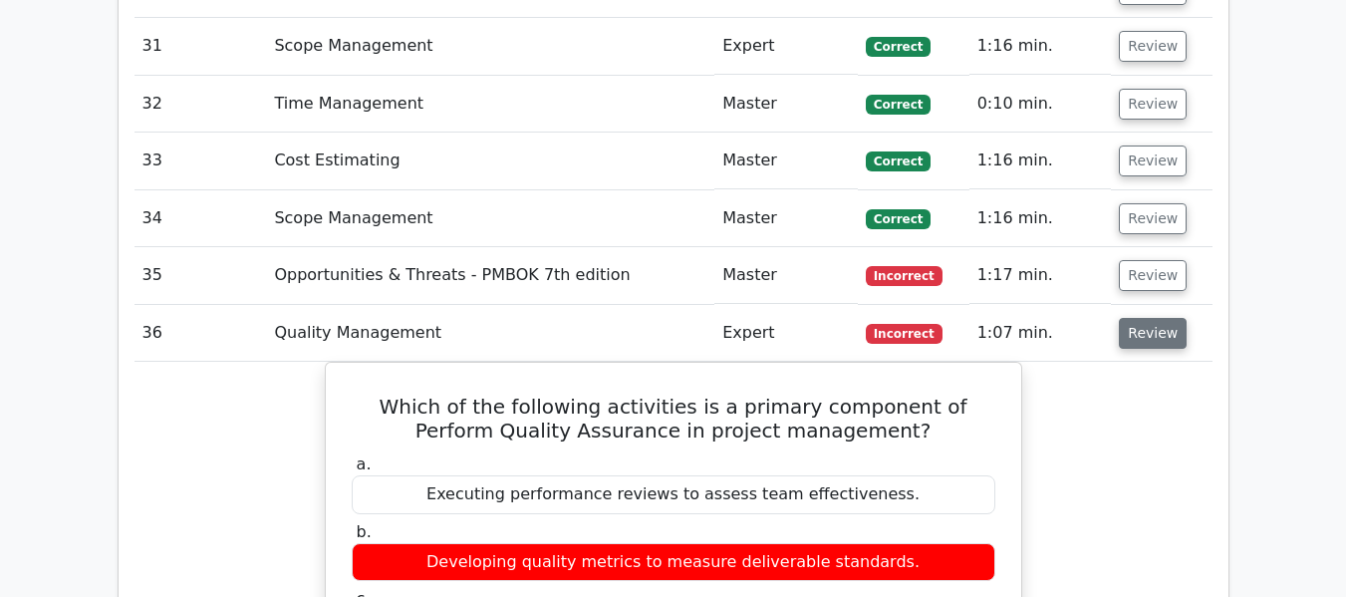
click at [1127, 342] on button "Review" at bounding box center [1153, 333] width 68 height 31
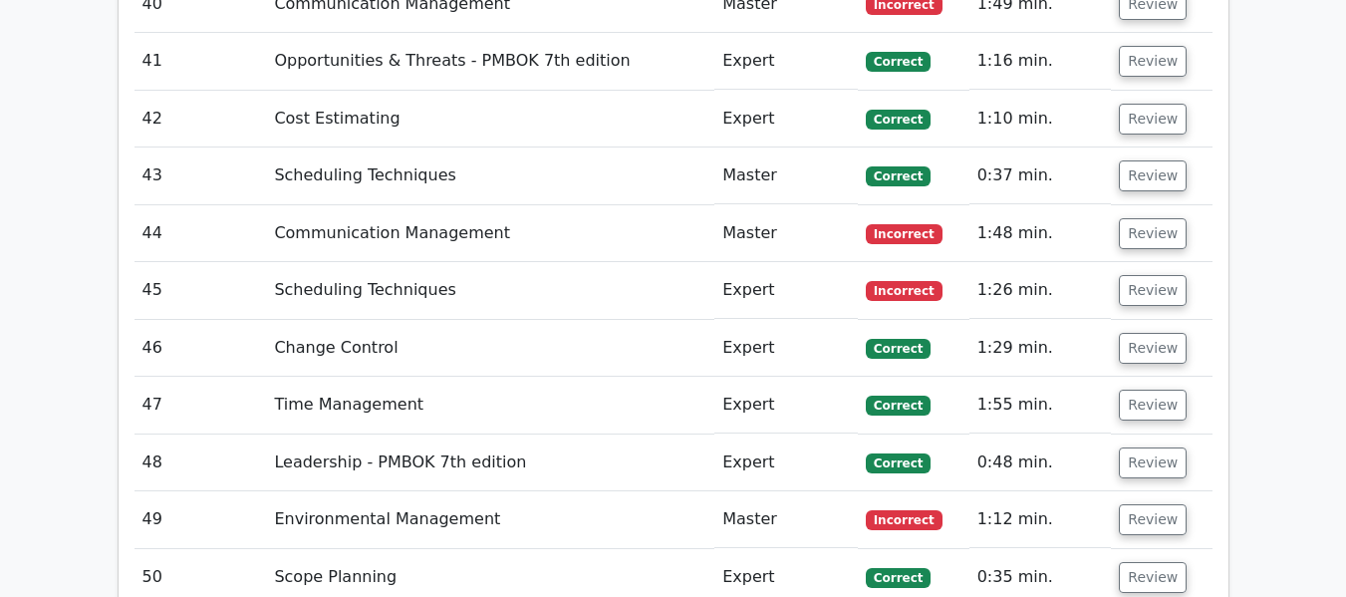
scroll to position [5111, 0]
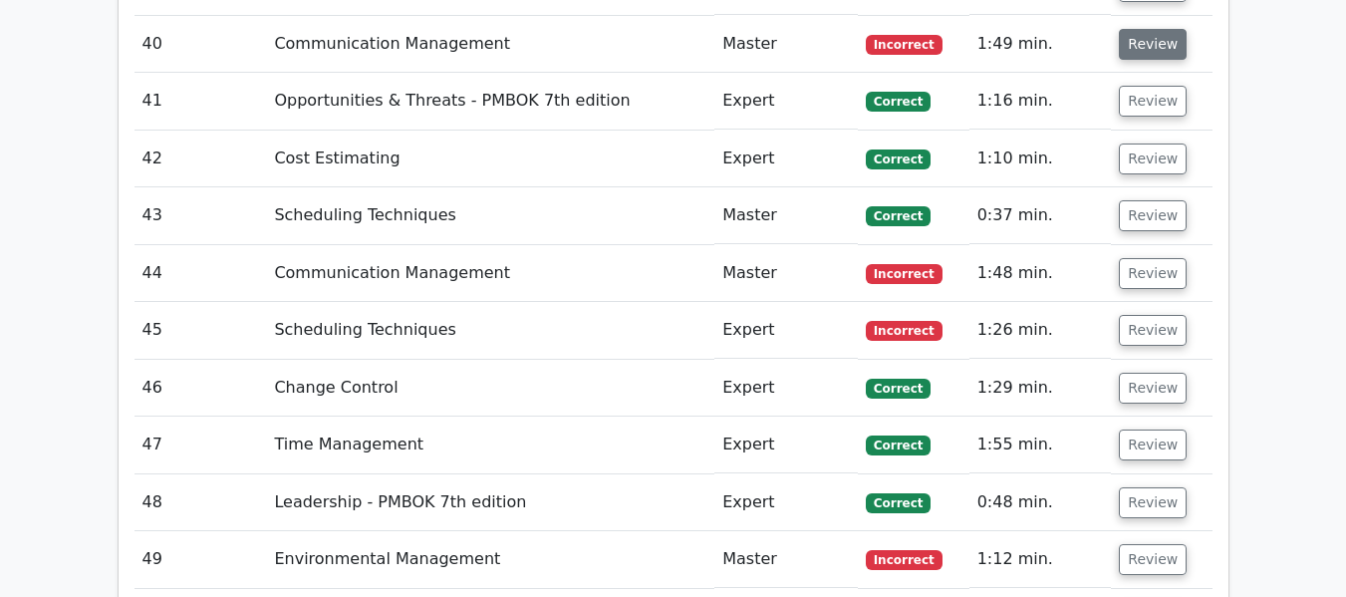
click at [1122, 48] on button "Review" at bounding box center [1153, 44] width 68 height 31
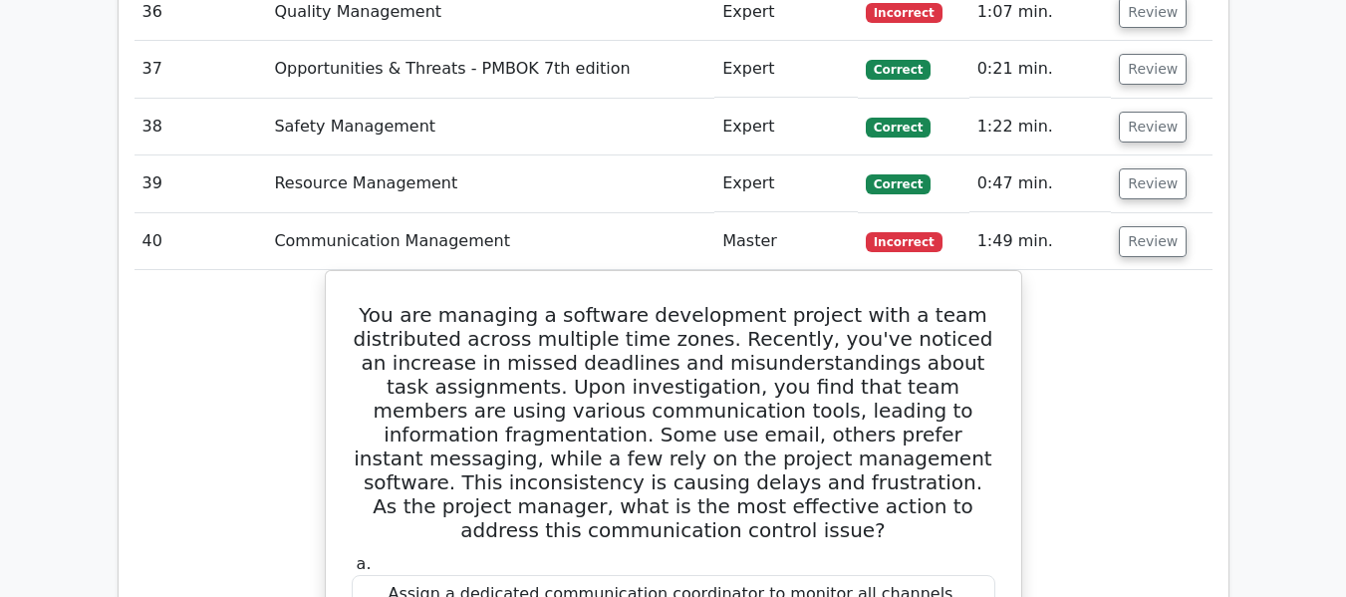
scroll to position [4911, 0]
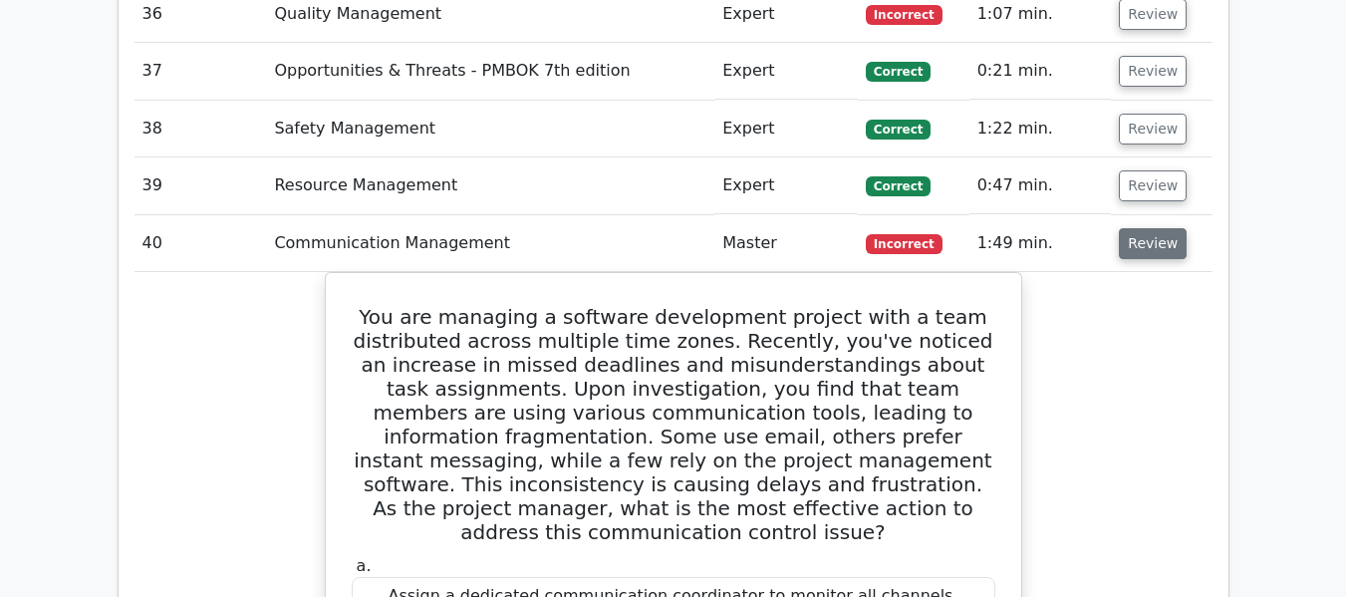
click at [1135, 249] on button "Review" at bounding box center [1153, 243] width 68 height 31
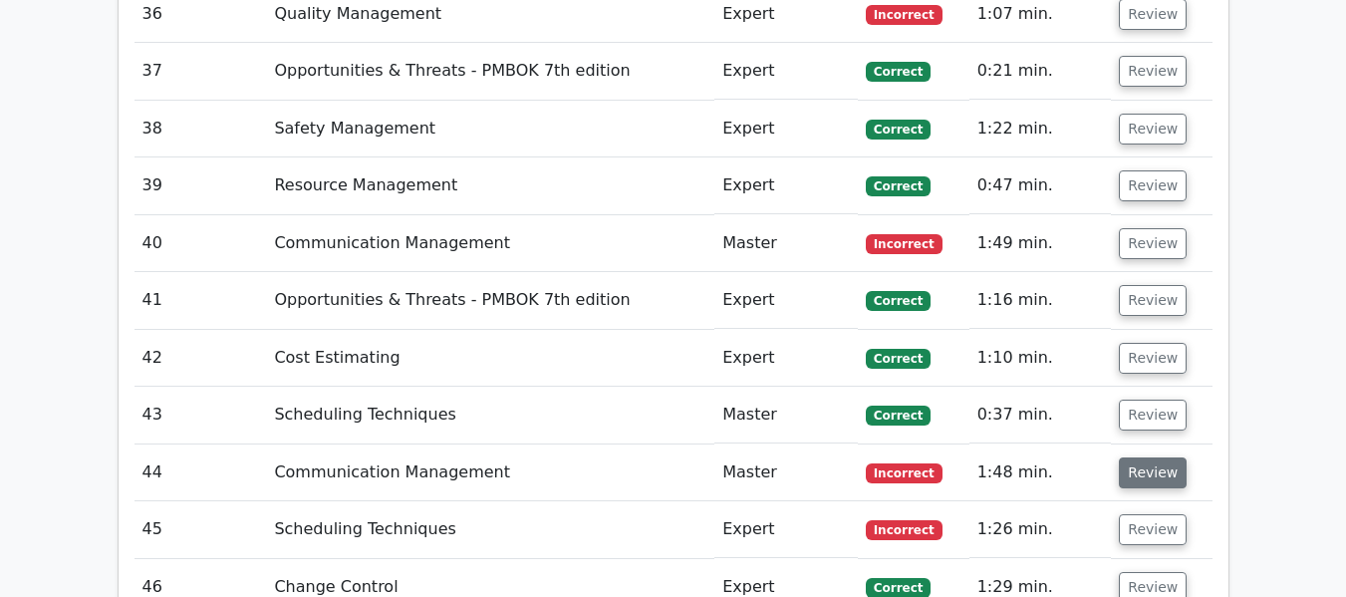
click at [1130, 470] on button "Review" at bounding box center [1153, 472] width 68 height 31
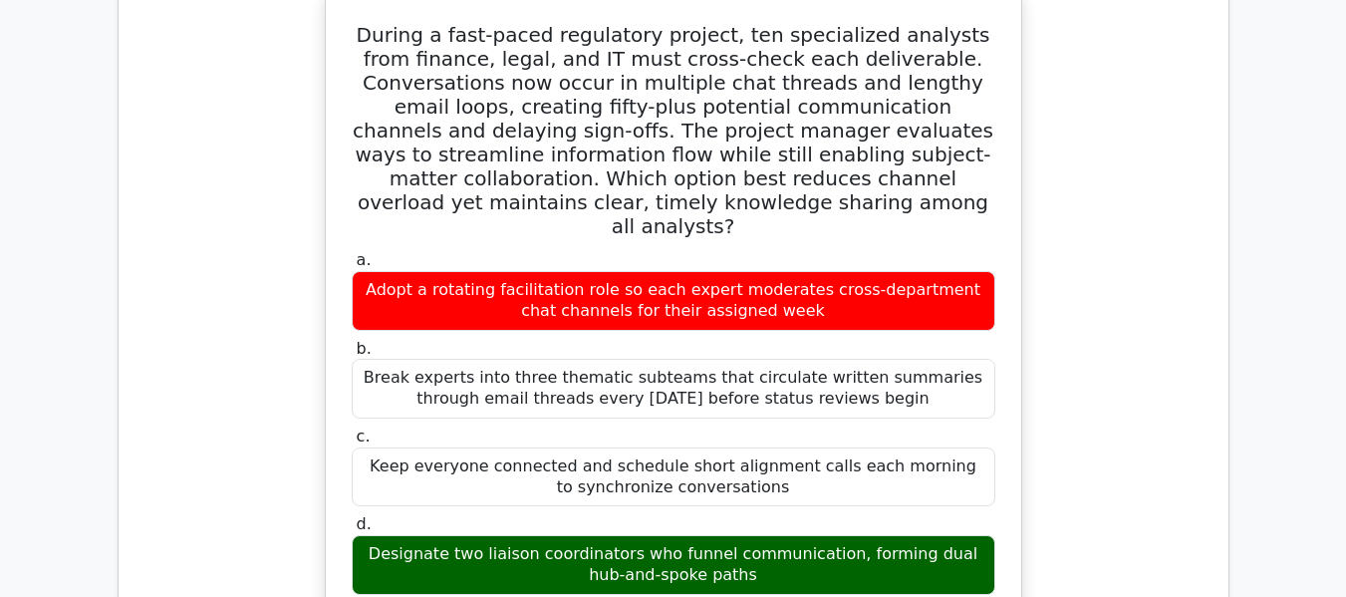
scroll to position [5429, 0]
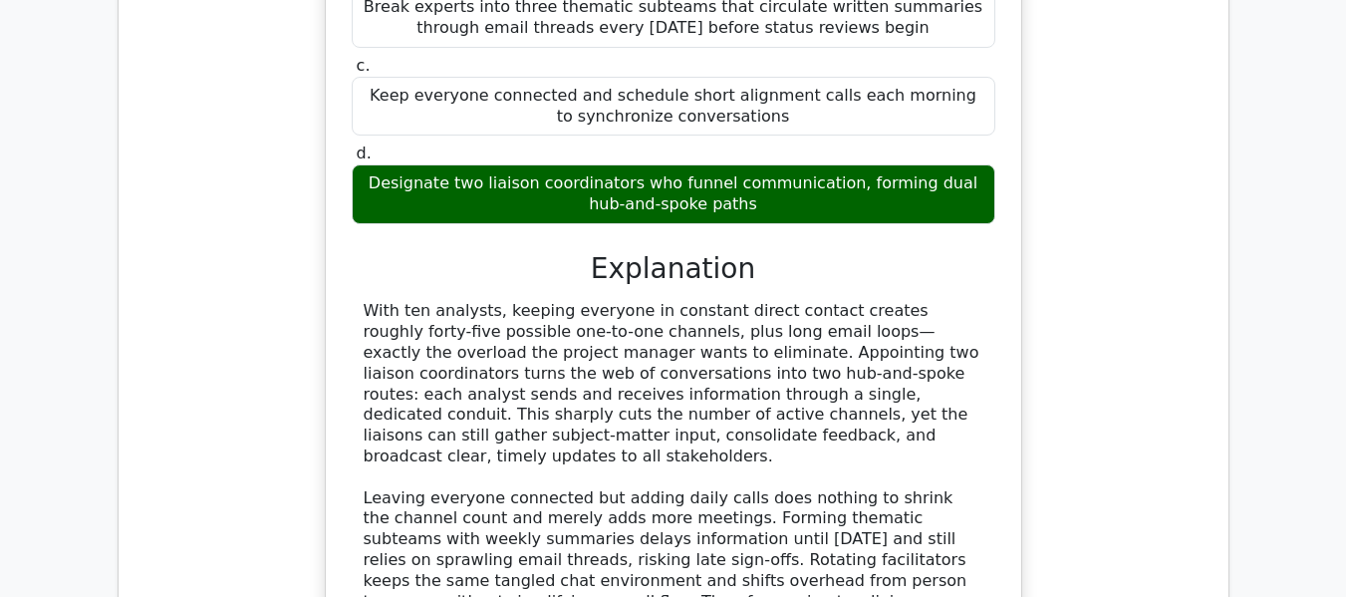
scroll to position [5828, 0]
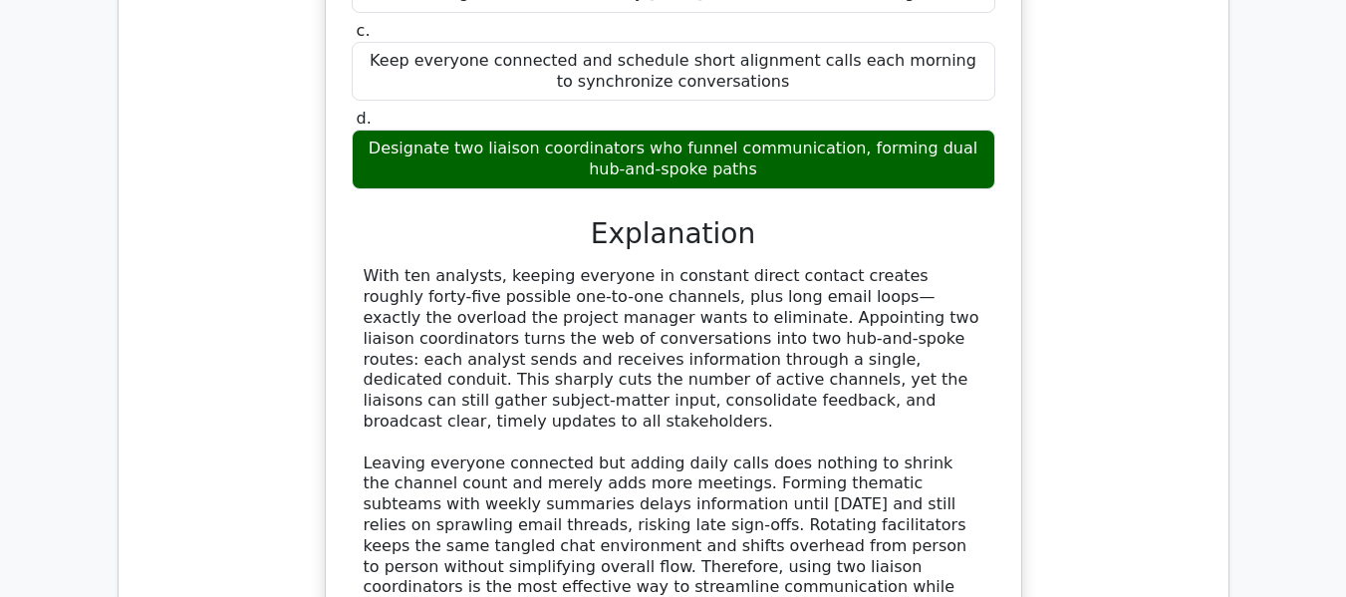
click at [1097, 281] on div "During a fast-paced regulatory project, ten specialized analysts from finance, …" at bounding box center [673, 165] width 1078 height 1160
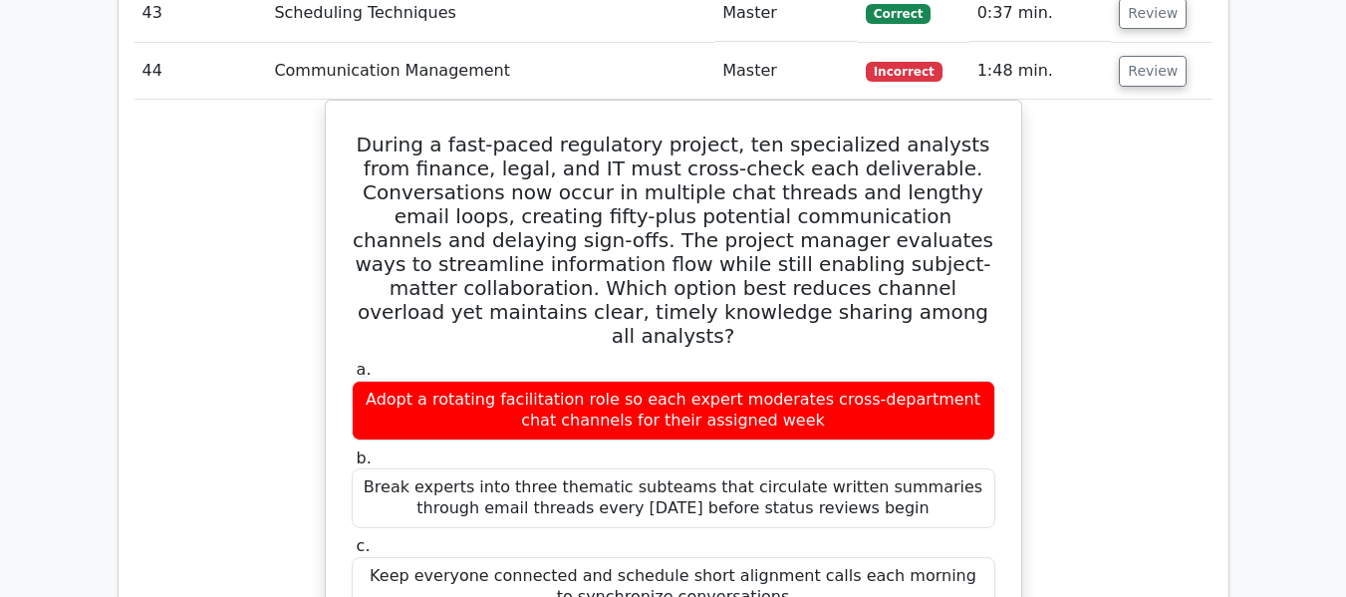
scroll to position [5310, 0]
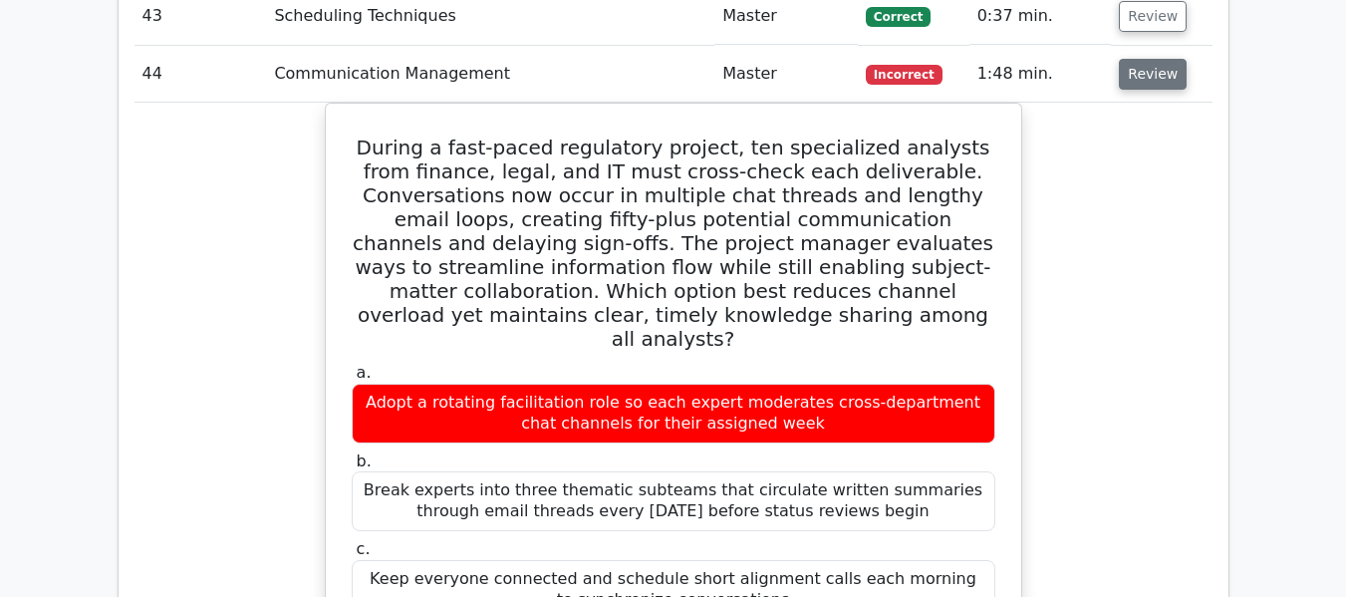
click at [1135, 72] on button "Review" at bounding box center [1153, 74] width 68 height 31
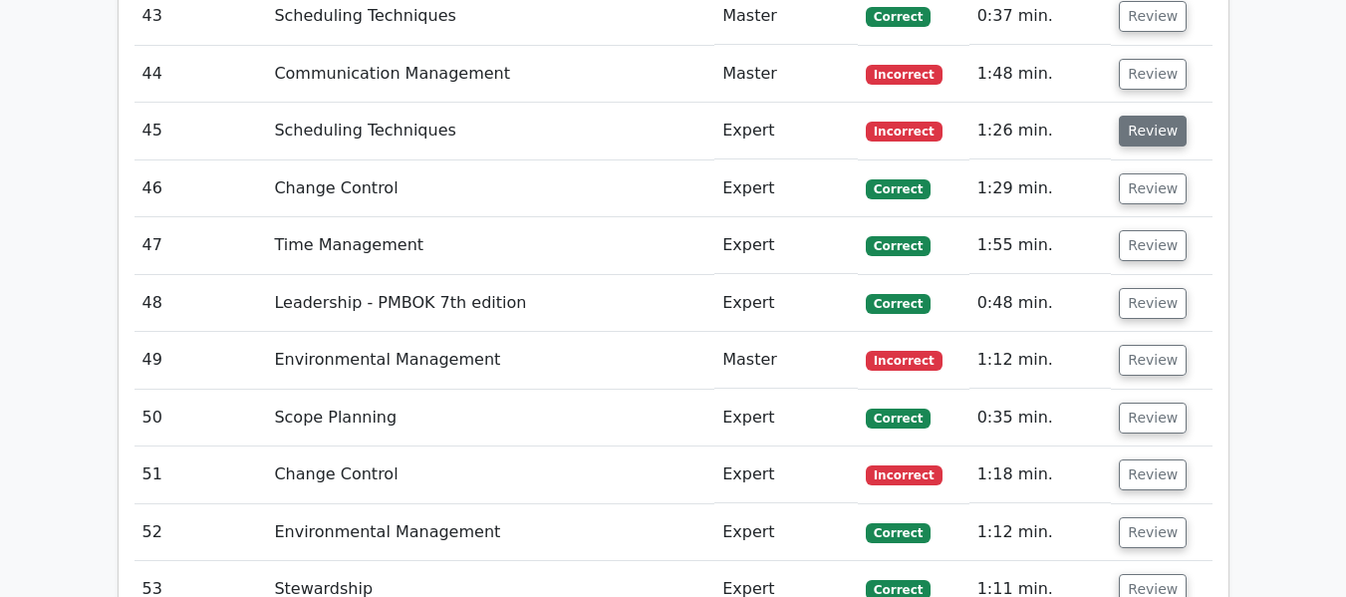
click at [1134, 134] on button "Review" at bounding box center [1153, 131] width 68 height 31
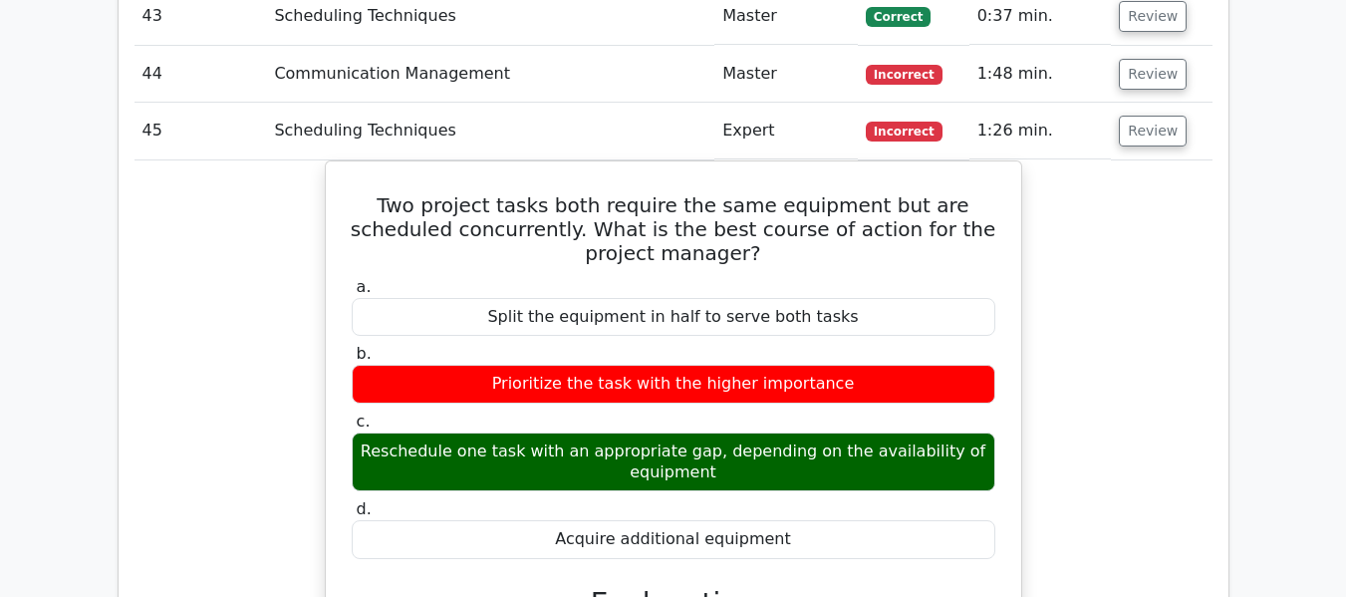
click at [1077, 305] on div "Two project tasks both require the same equipment but are scheduled concurrentl…" at bounding box center [673, 596] width 1078 height 873
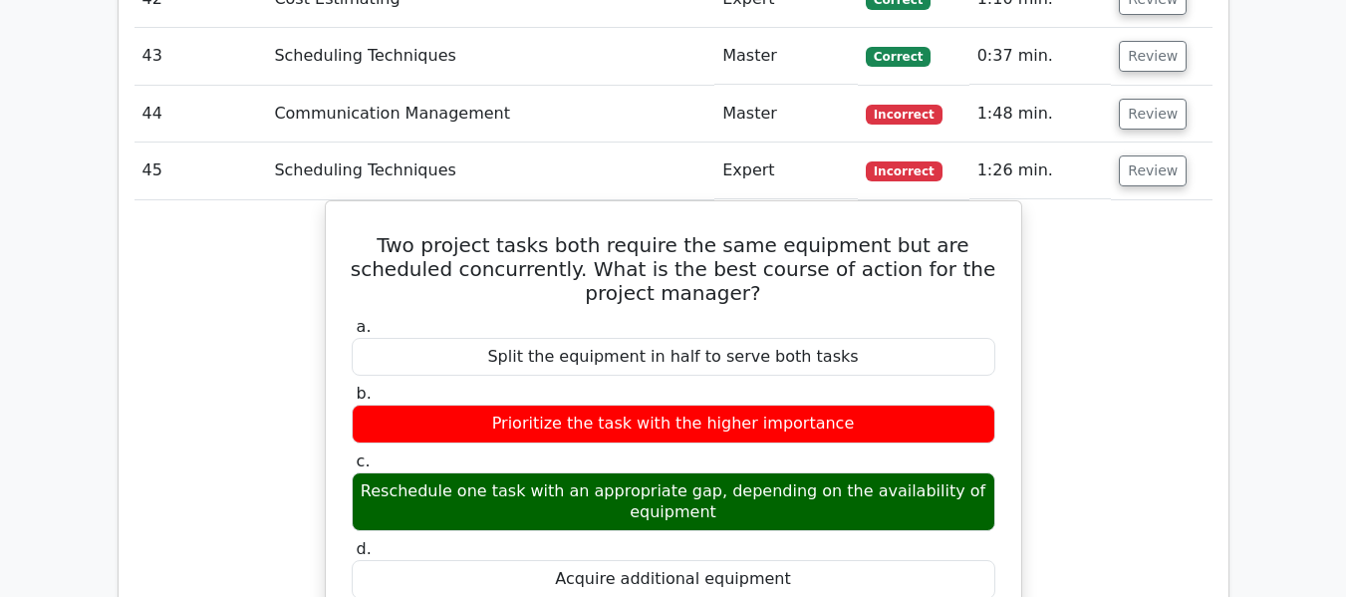
scroll to position [5230, 0]
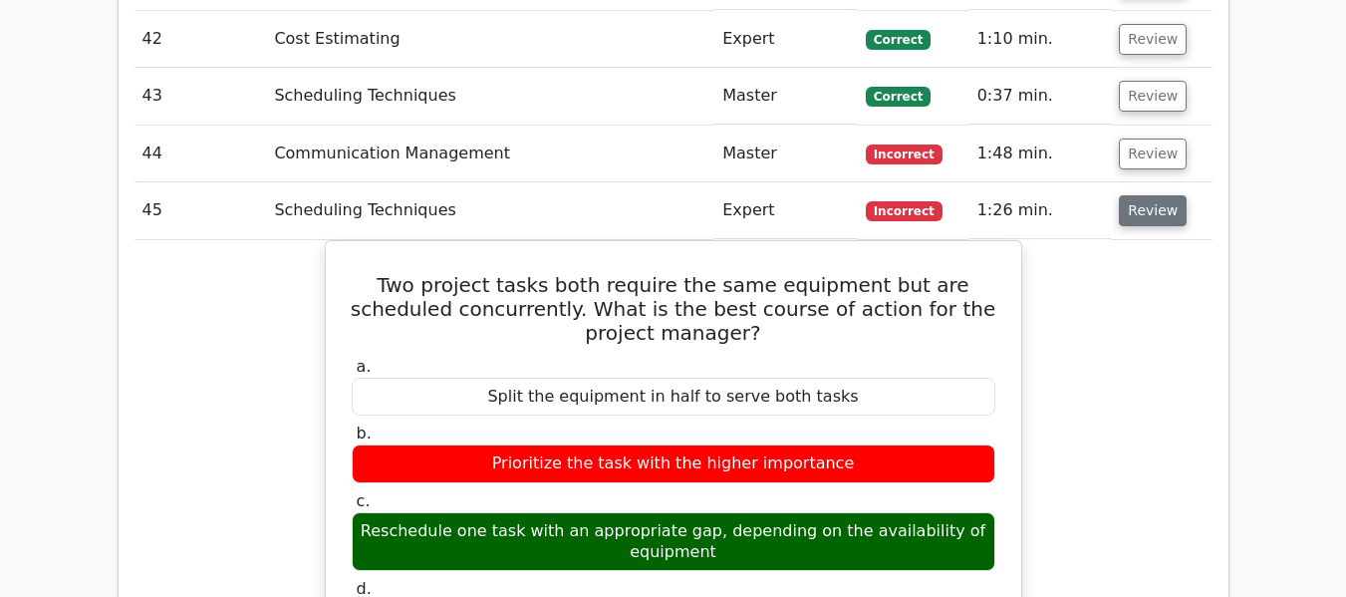
click at [1142, 217] on button "Review" at bounding box center [1153, 210] width 68 height 31
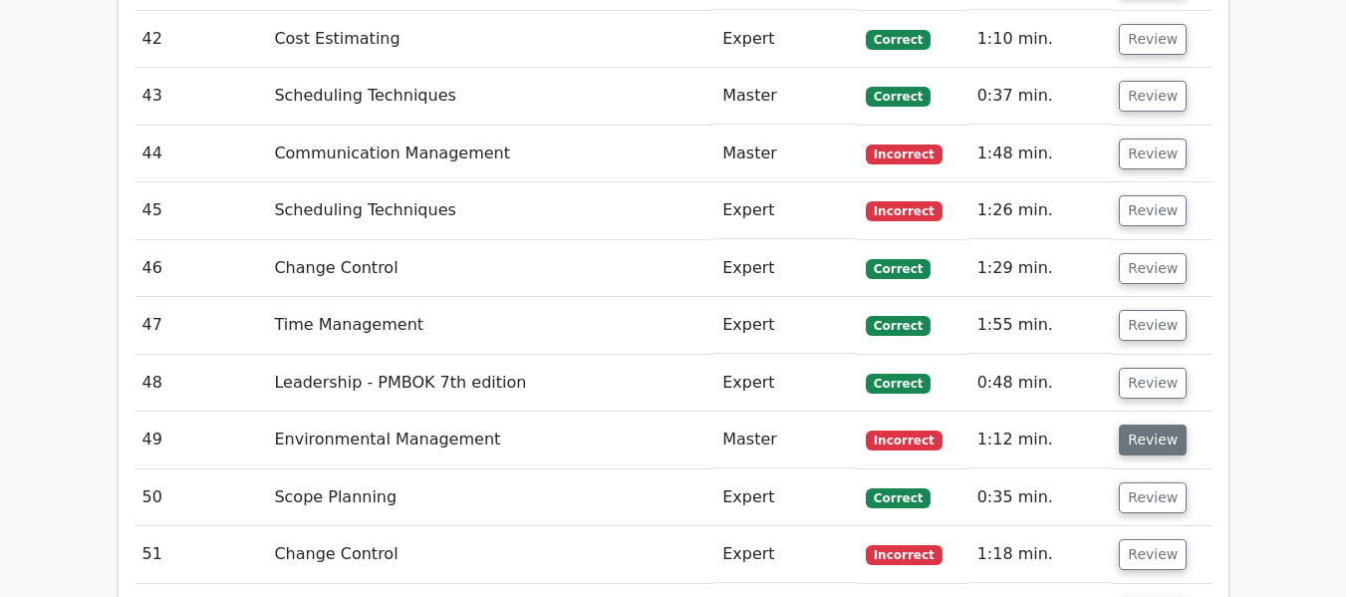
click at [1138, 442] on button "Review" at bounding box center [1153, 439] width 68 height 31
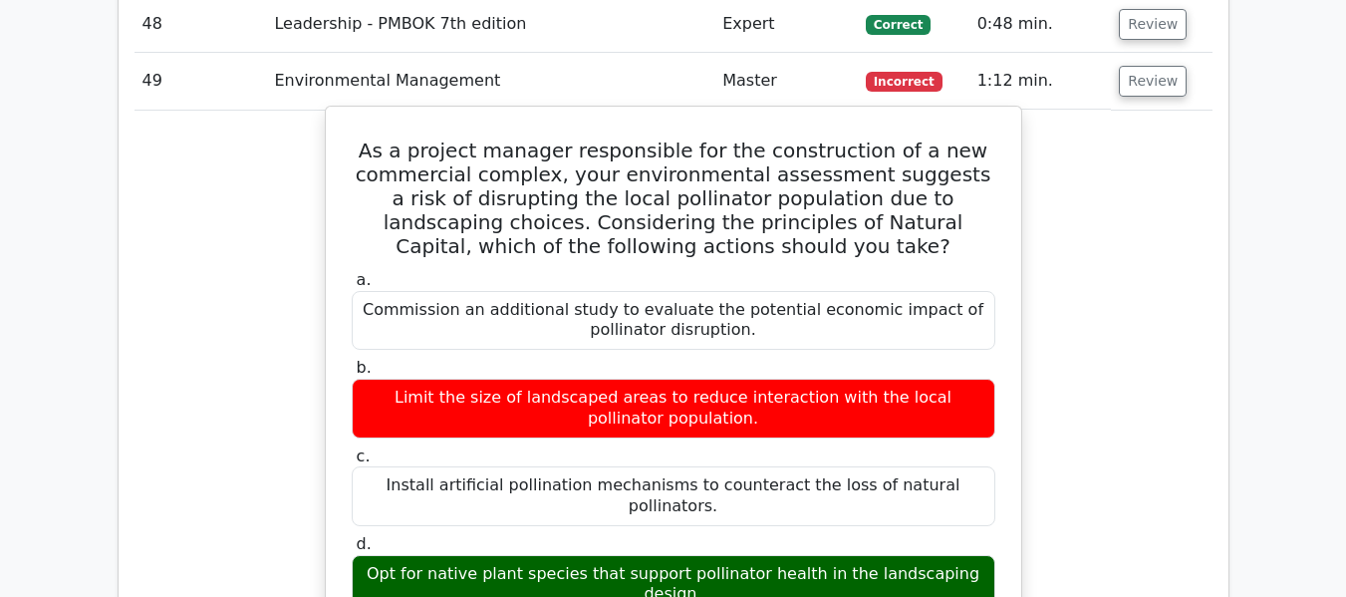
scroll to position [5549, 0]
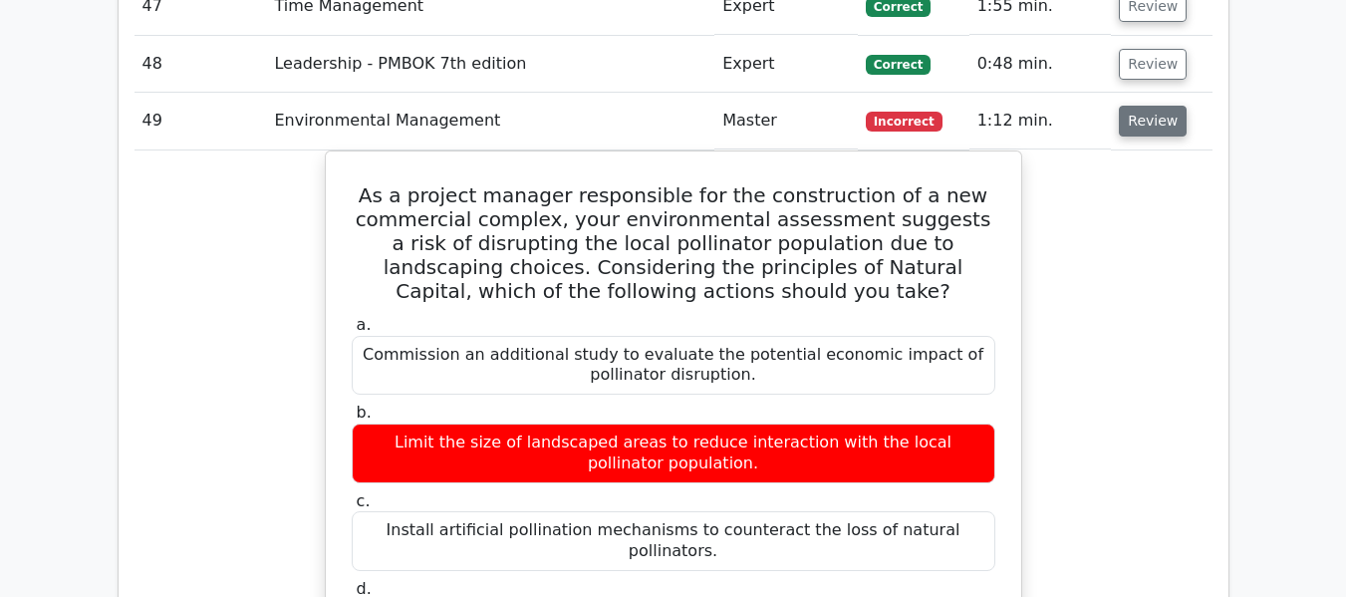
click at [1165, 112] on button "Review" at bounding box center [1153, 121] width 68 height 31
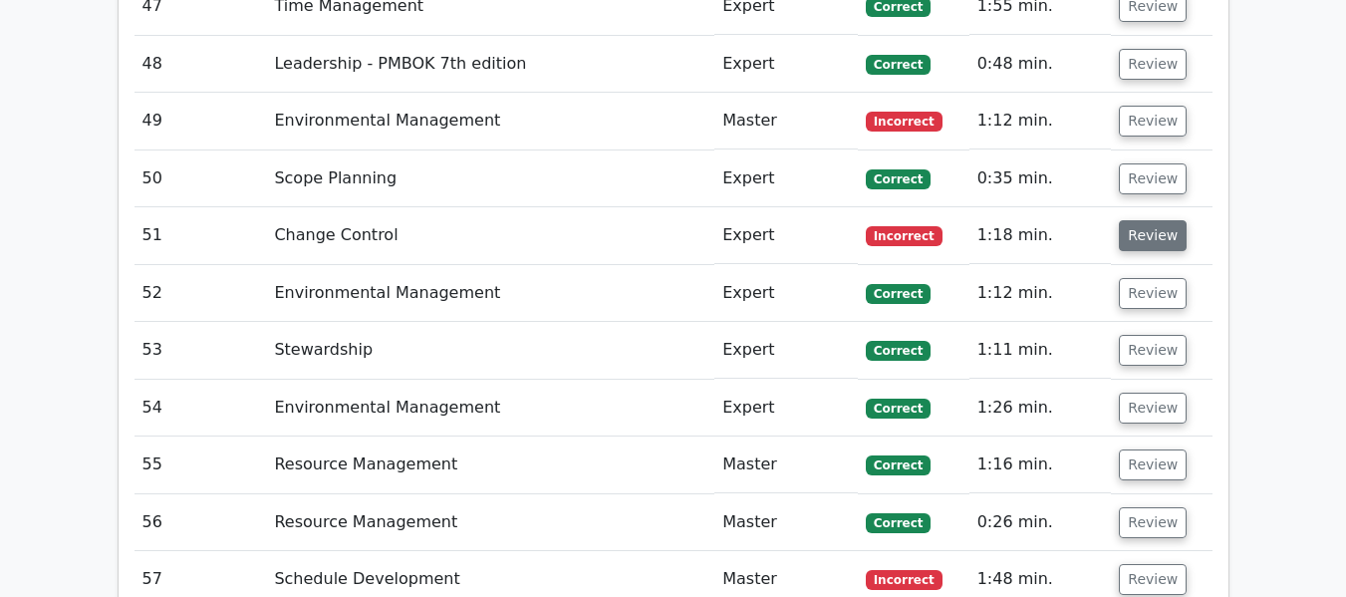
click at [1133, 233] on button "Review" at bounding box center [1153, 235] width 68 height 31
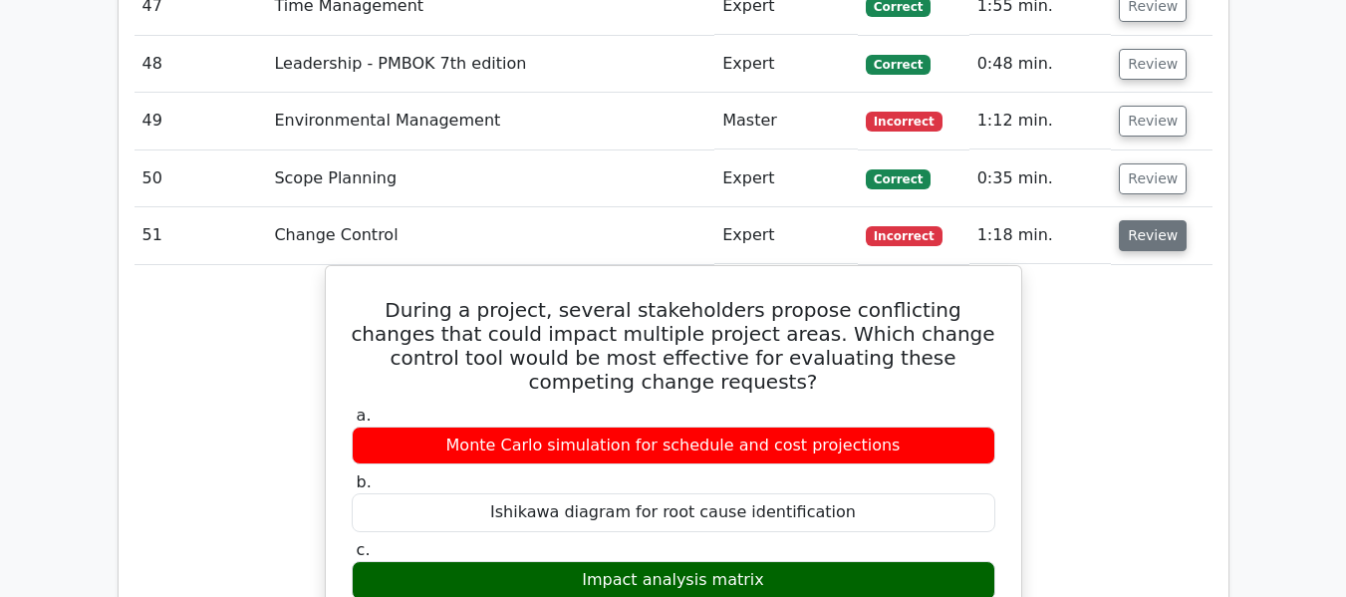
click at [1137, 230] on button "Review" at bounding box center [1153, 235] width 68 height 31
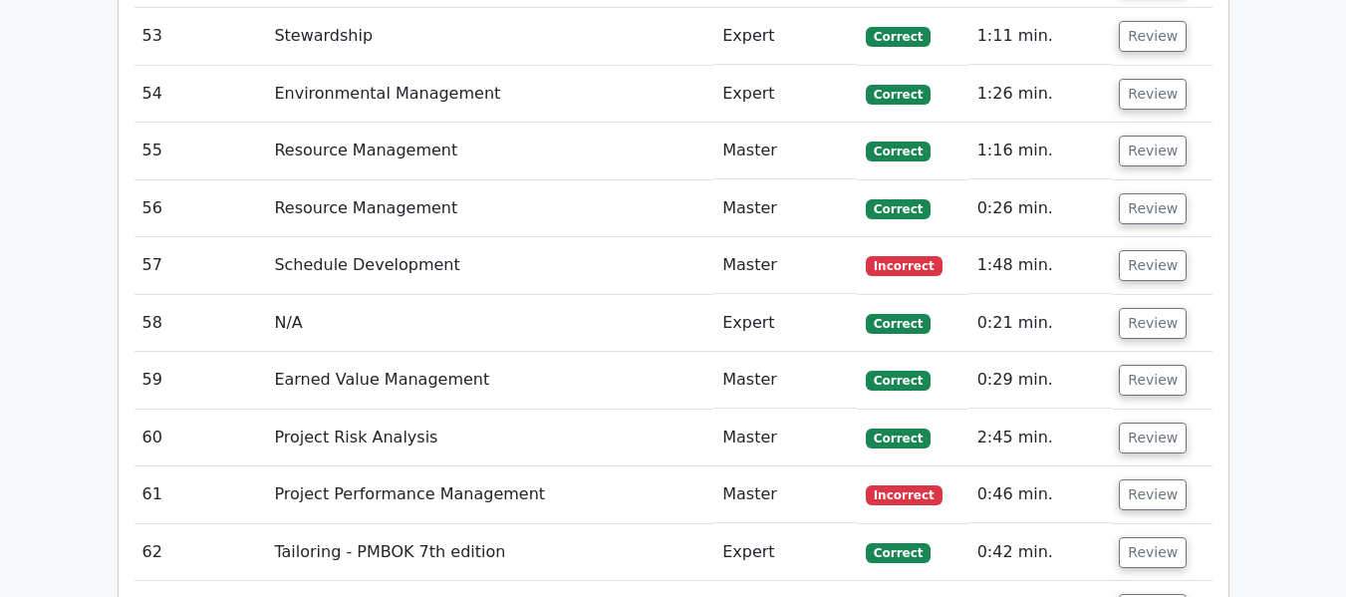
scroll to position [5907, 0]
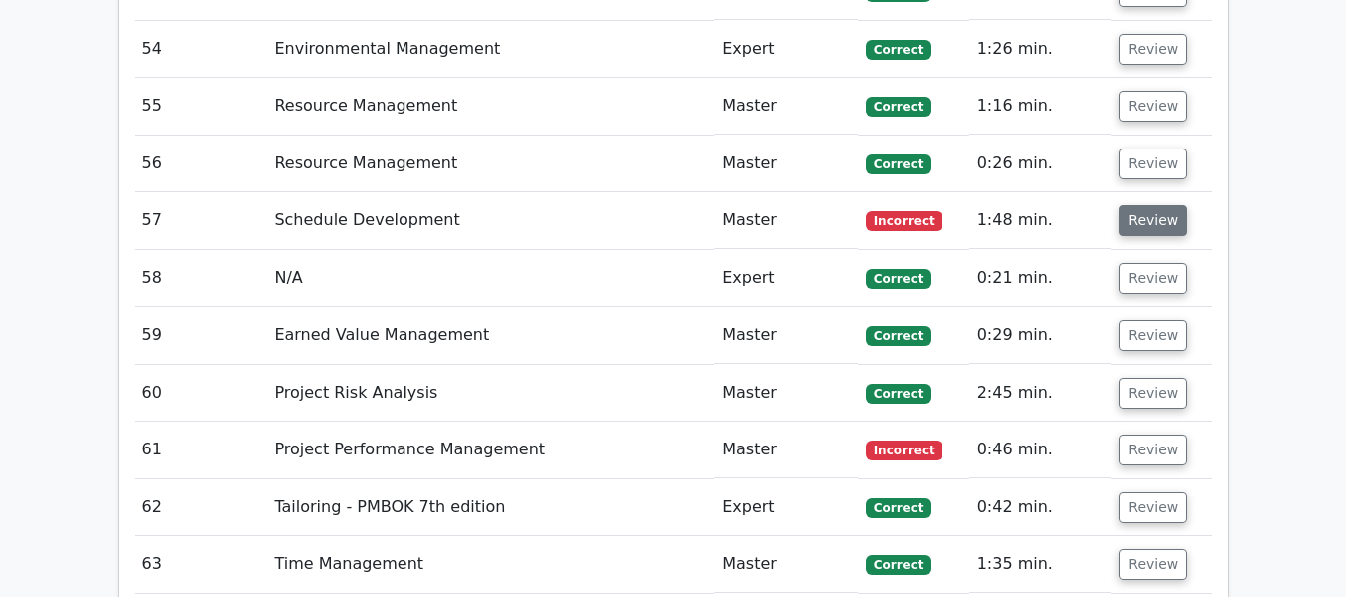
click at [1136, 211] on button "Review" at bounding box center [1153, 220] width 68 height 31
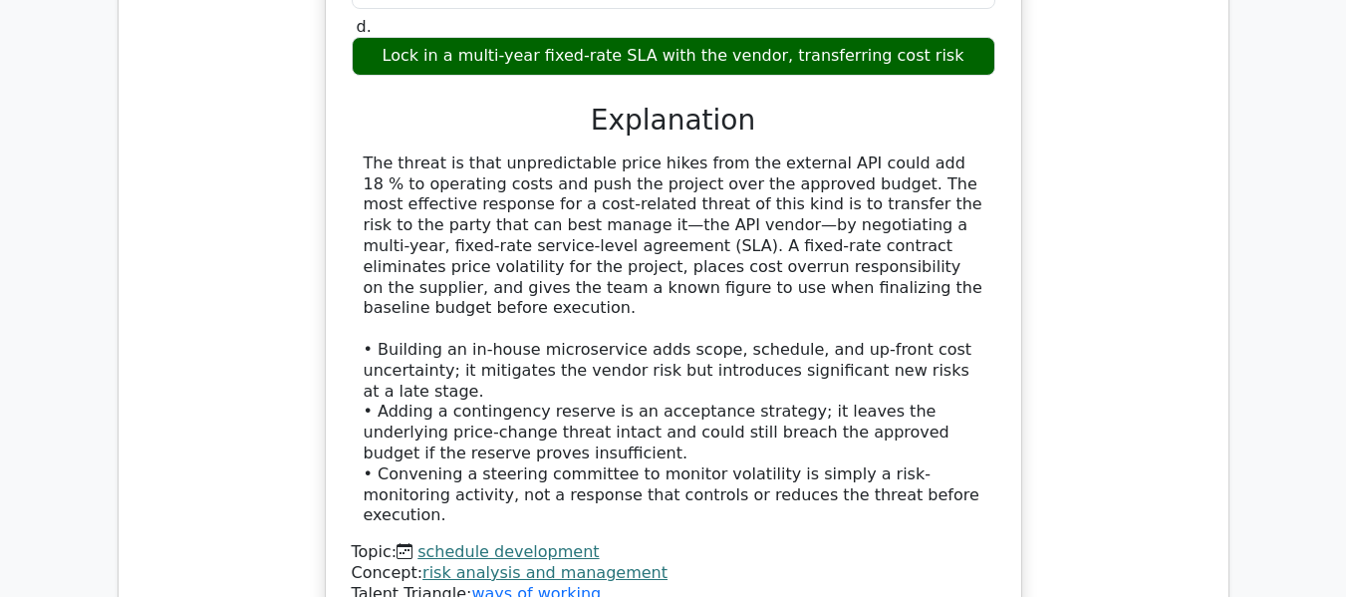
scroll to position [6664, 0]
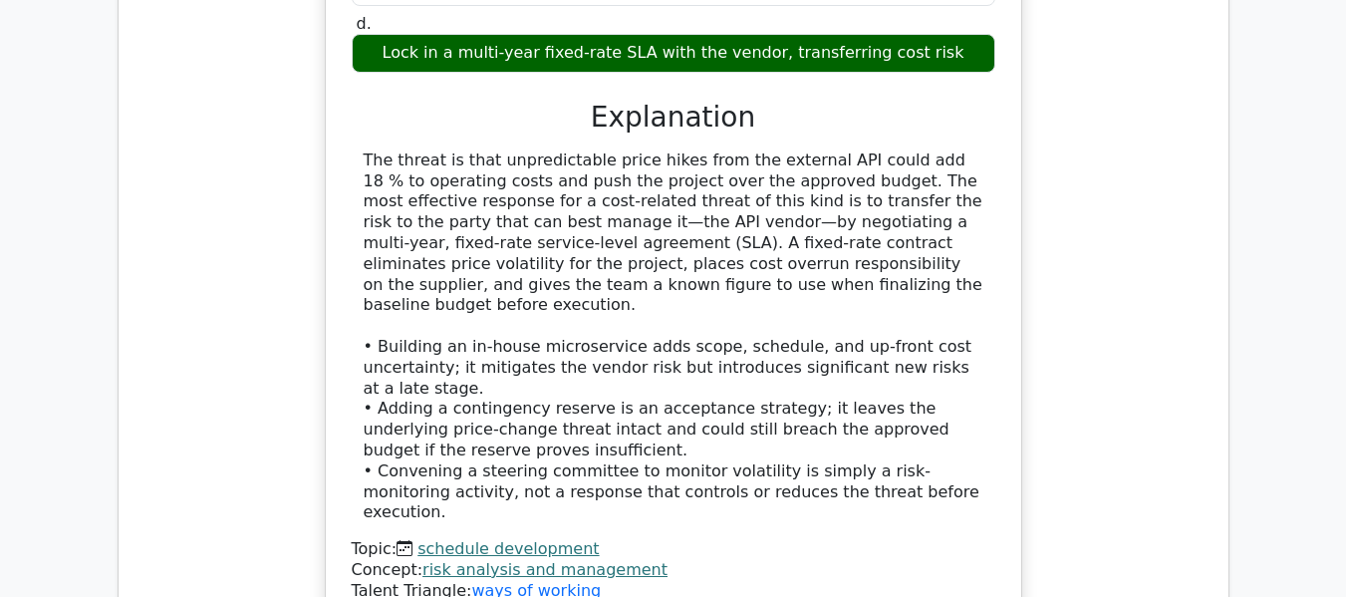
click at [1098, 337] on div "During development of a machine-learning platform for a retail client, the team…" at bounding box center [673, 71] width 1078 height 1157
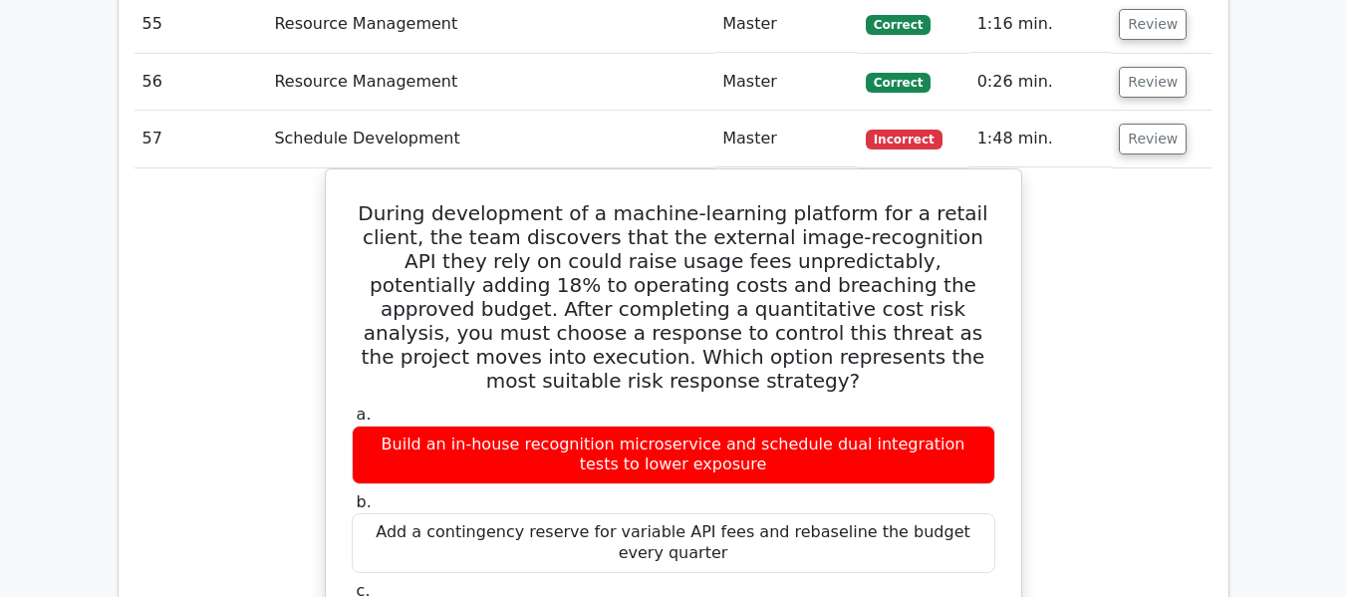
scroll to position [5987, 0]
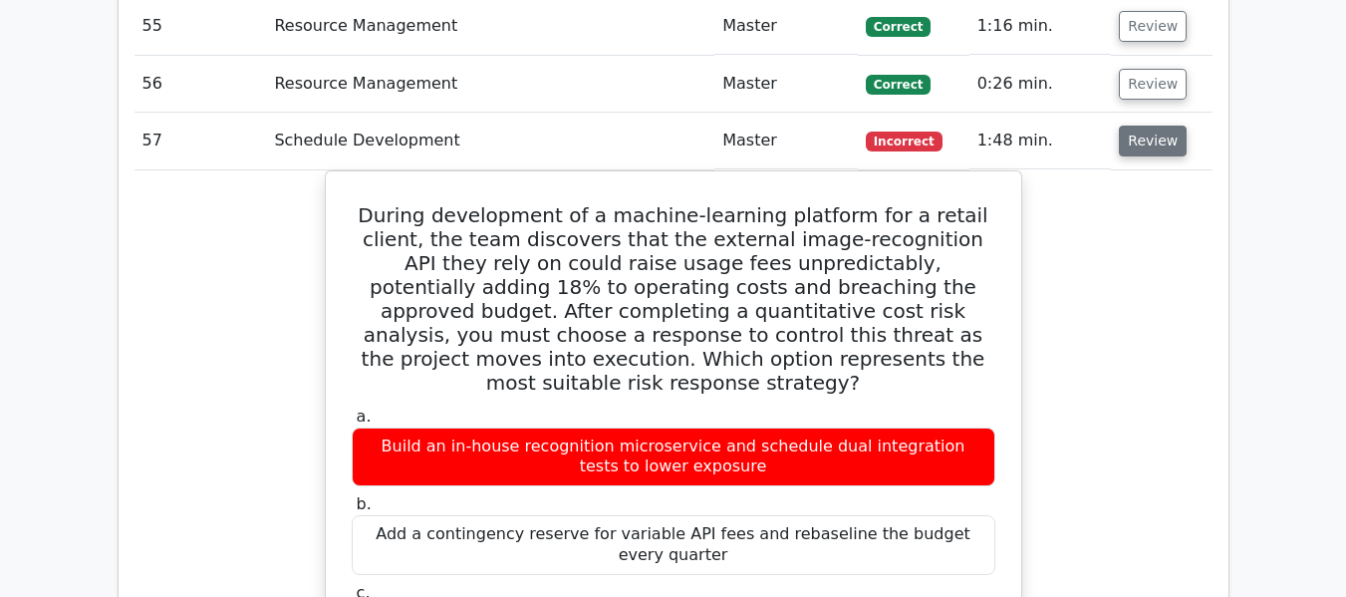
click at [1149, 148] on button "Review" at bounding box center [1153, 140] width 68 height 31
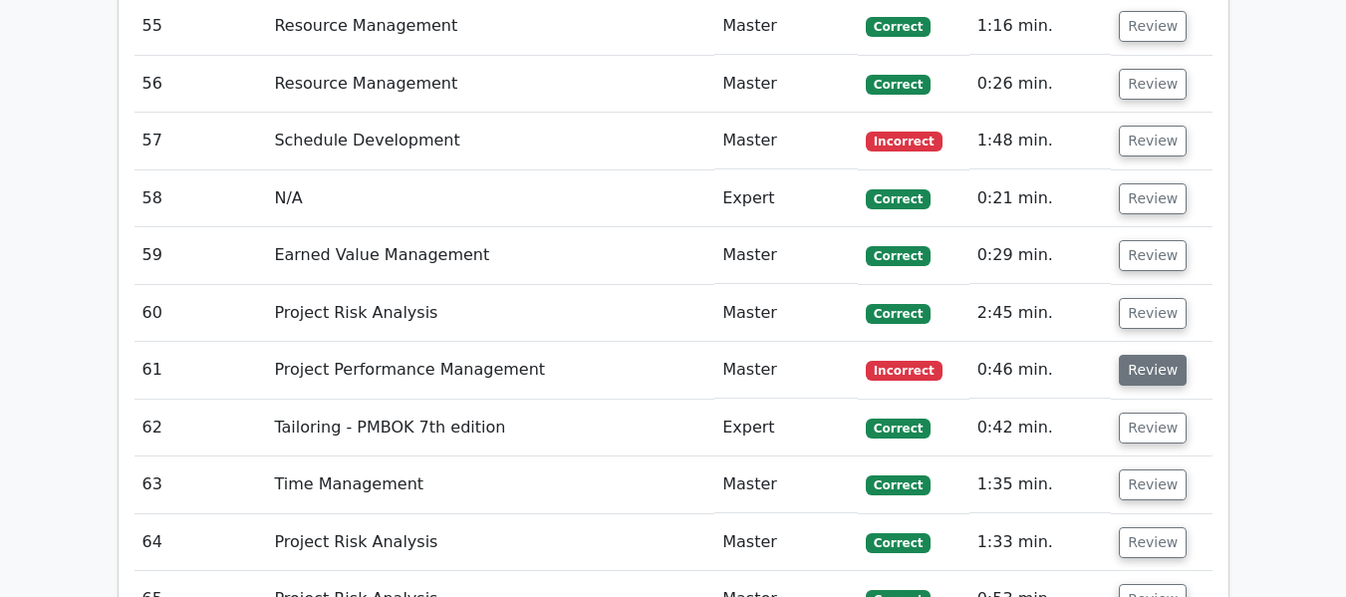
click at [1153, 366] on button "Review" at bounding box center [1153, 370] width 68 height 31
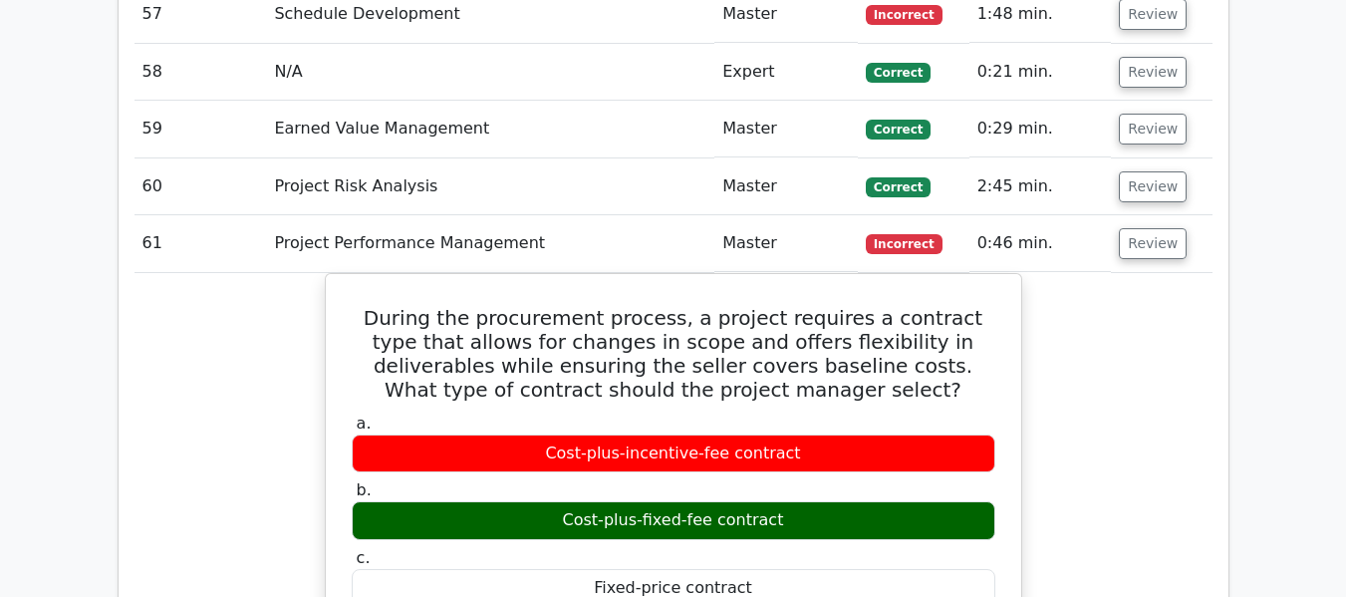
scroll to position [6067, 0]
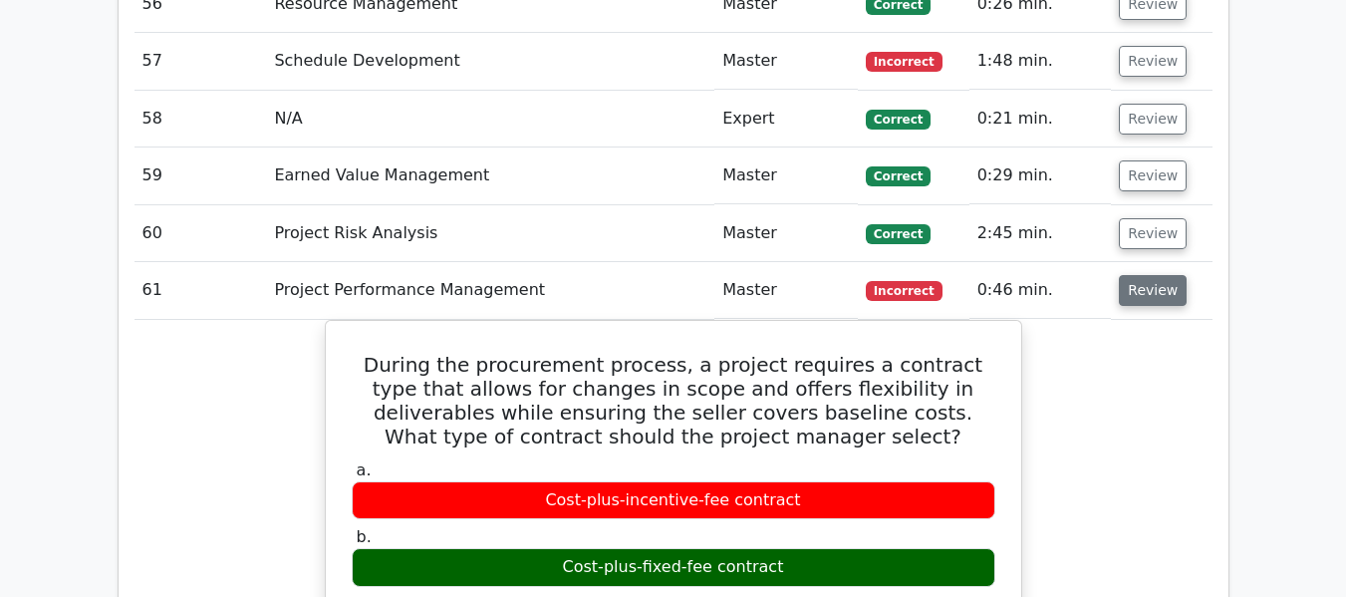
click at [1151, 296] on button "Review" at bounding box center [1153, 290] width 68 height 31
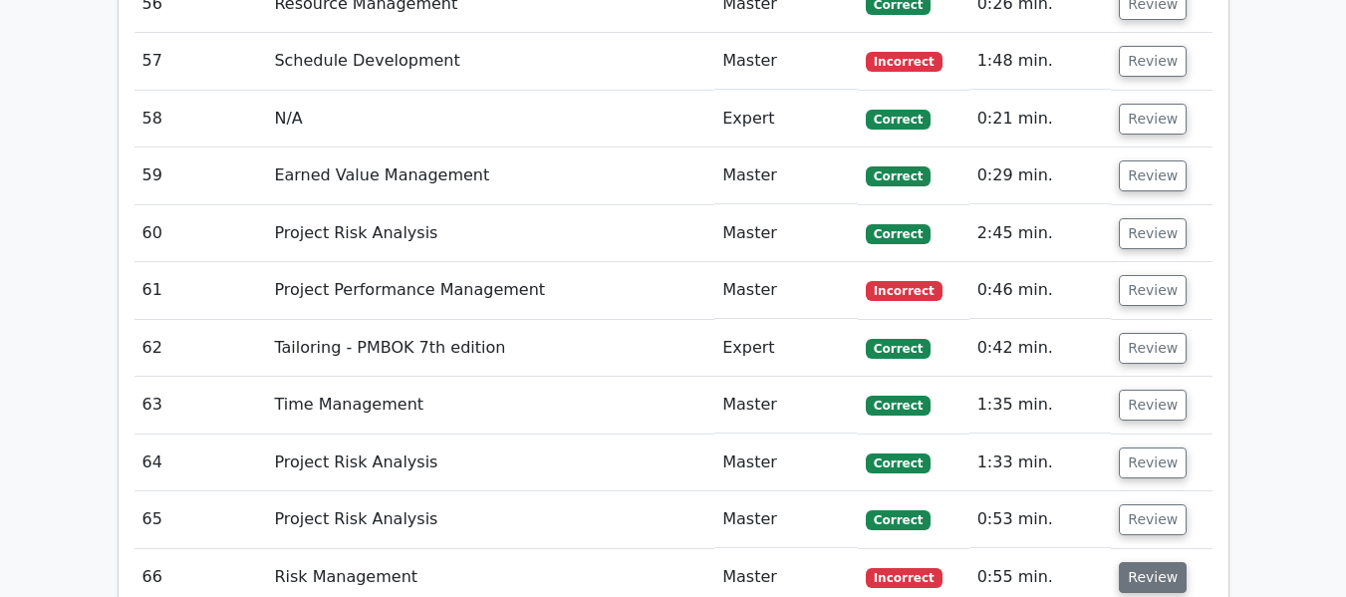
click at [1143, 566] on button "Review" at bounding box center [1153, 577] width 68 height 31
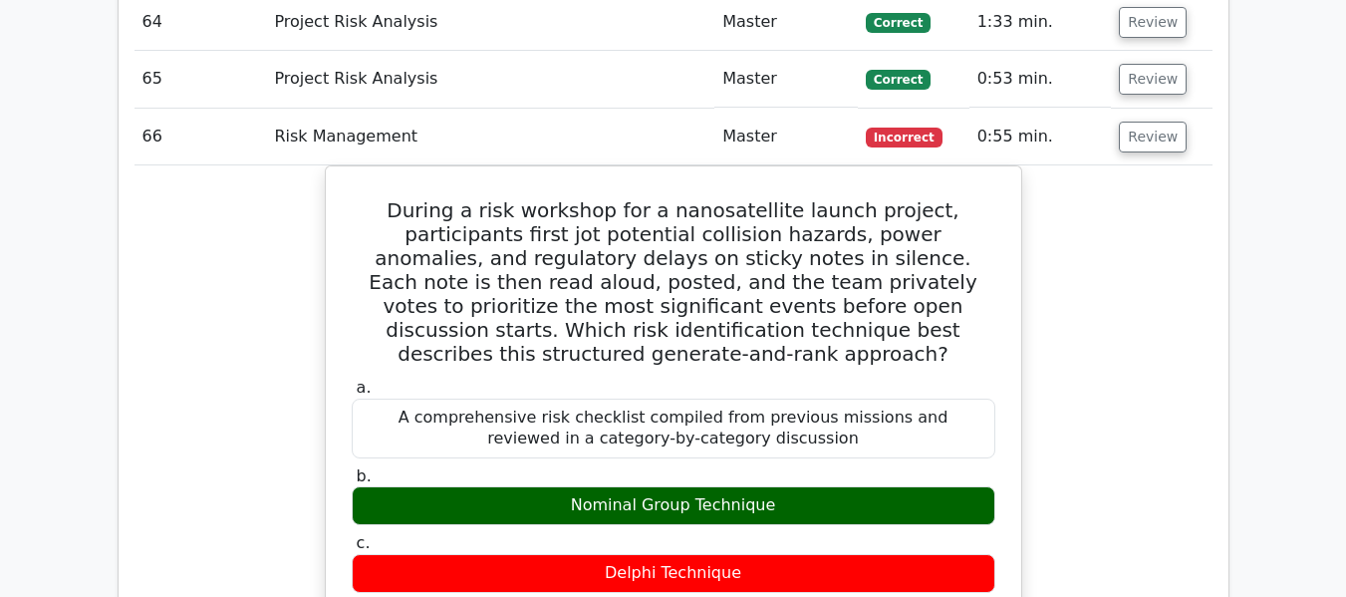
scroll to position [6465, 0]
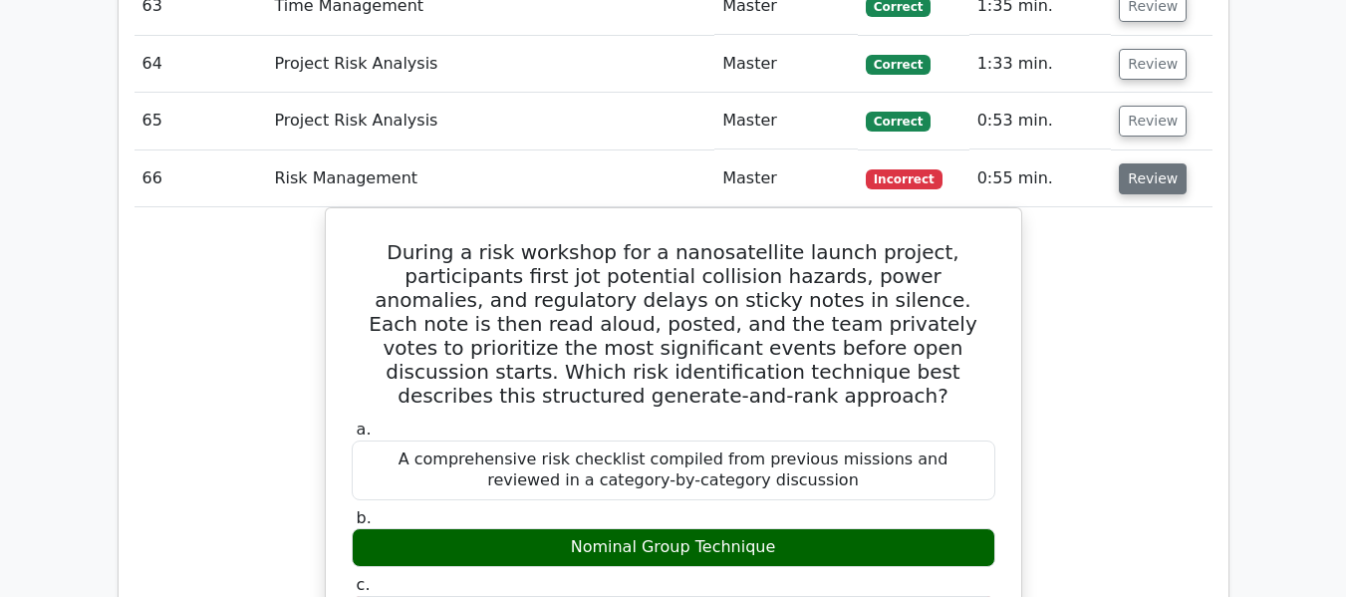
click at [1154, 185] on button "Review" at bounding box center [1153, 178] width 68 height 31
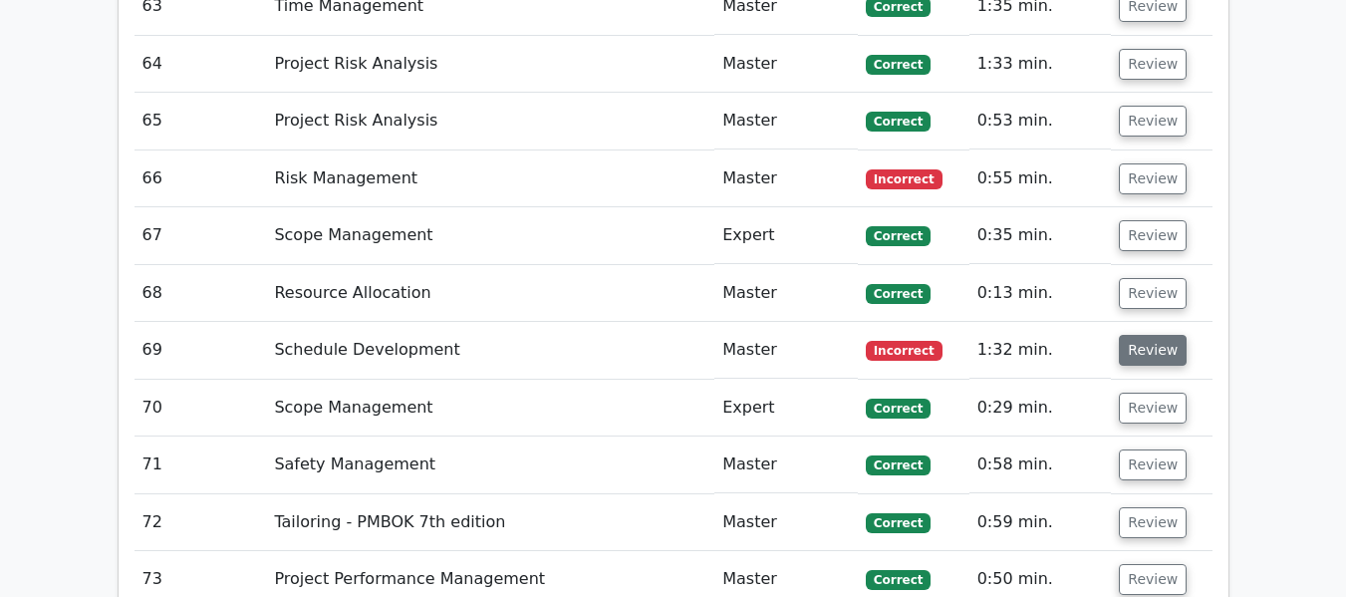
click at [1136, 356] on button "Review" at bounding box center [1153, 350] width 68 height 31
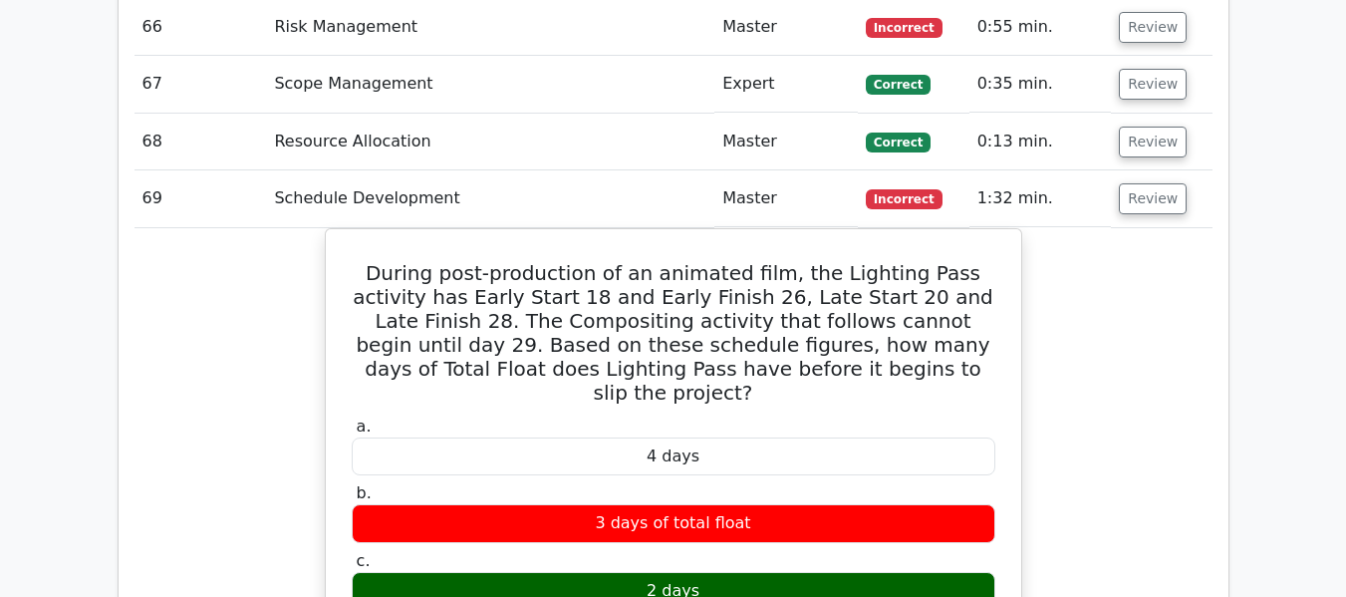
scroll to position [6625, 0]
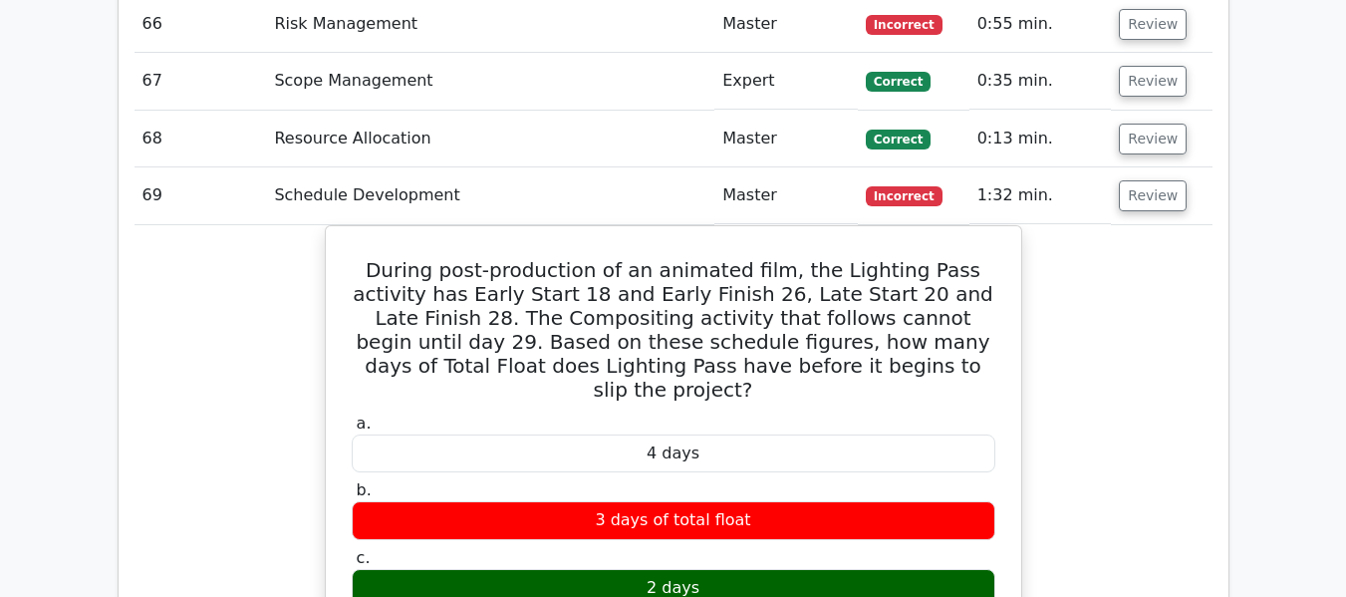
click at [1281, 327] on main "Your Test Results Project Management Professional 74% Your Score You're on trac…" at bounding box center [673, 547] width 1346 height 14217
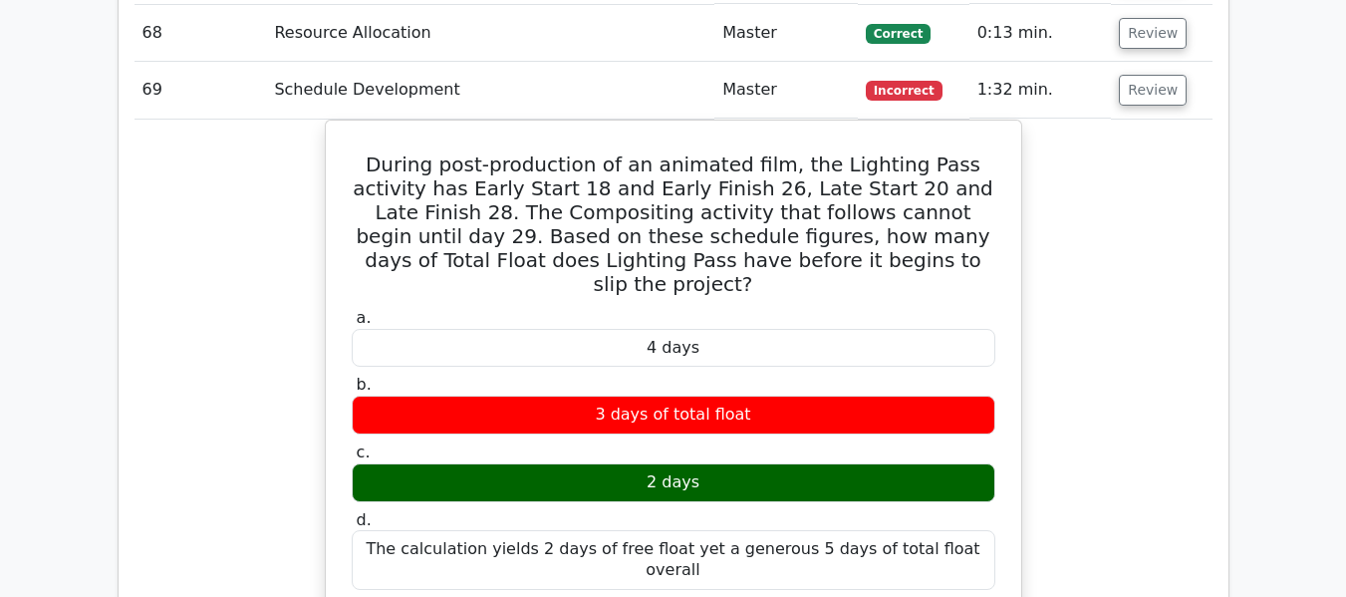
scroll to position [6545, 0]
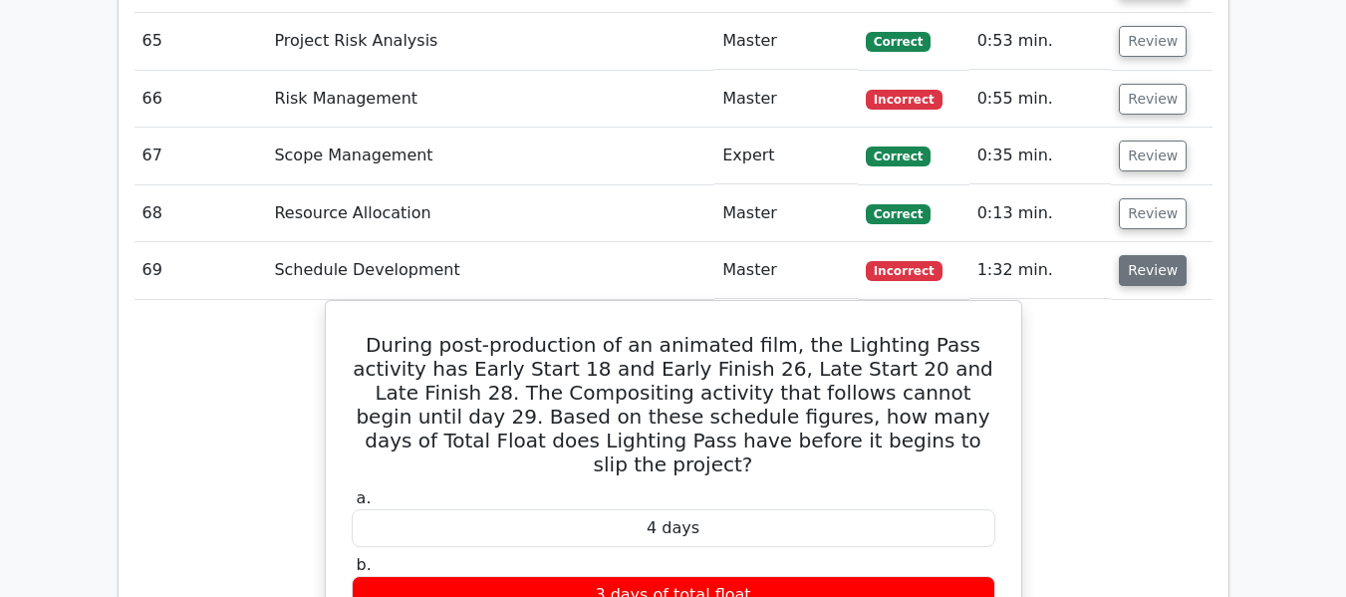
click at [1150, 268] on button "Review" at bounding box center [1153, 270] width 68 height 31
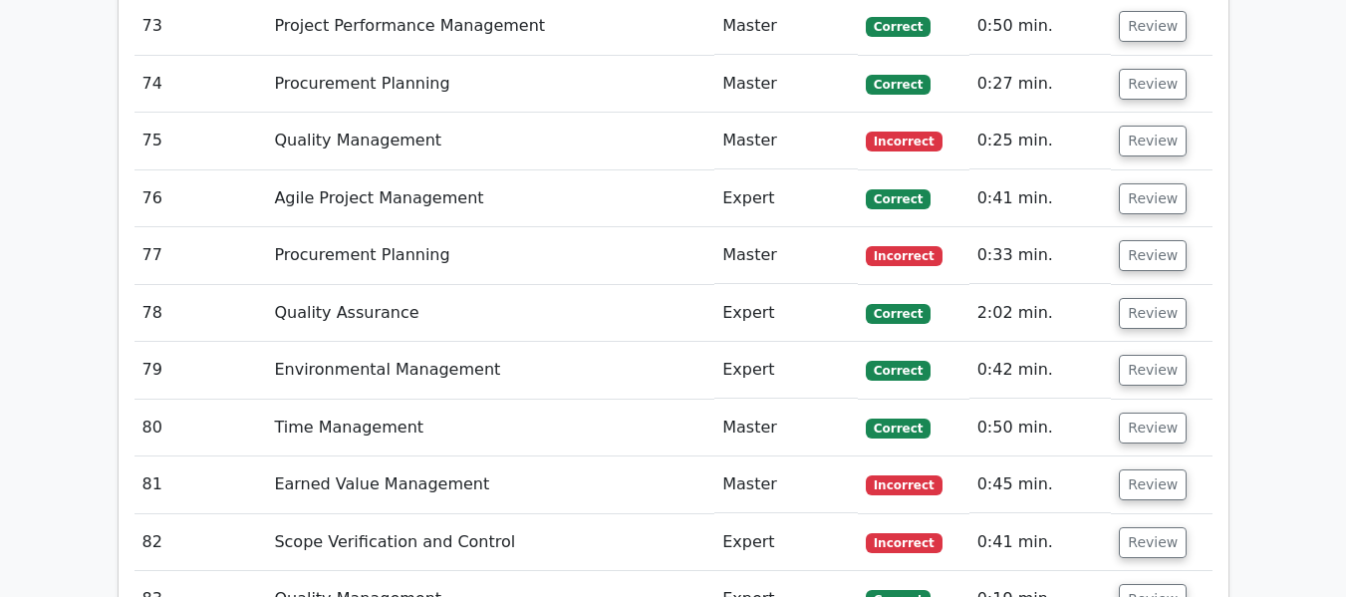
scroll to position [7063, 0]
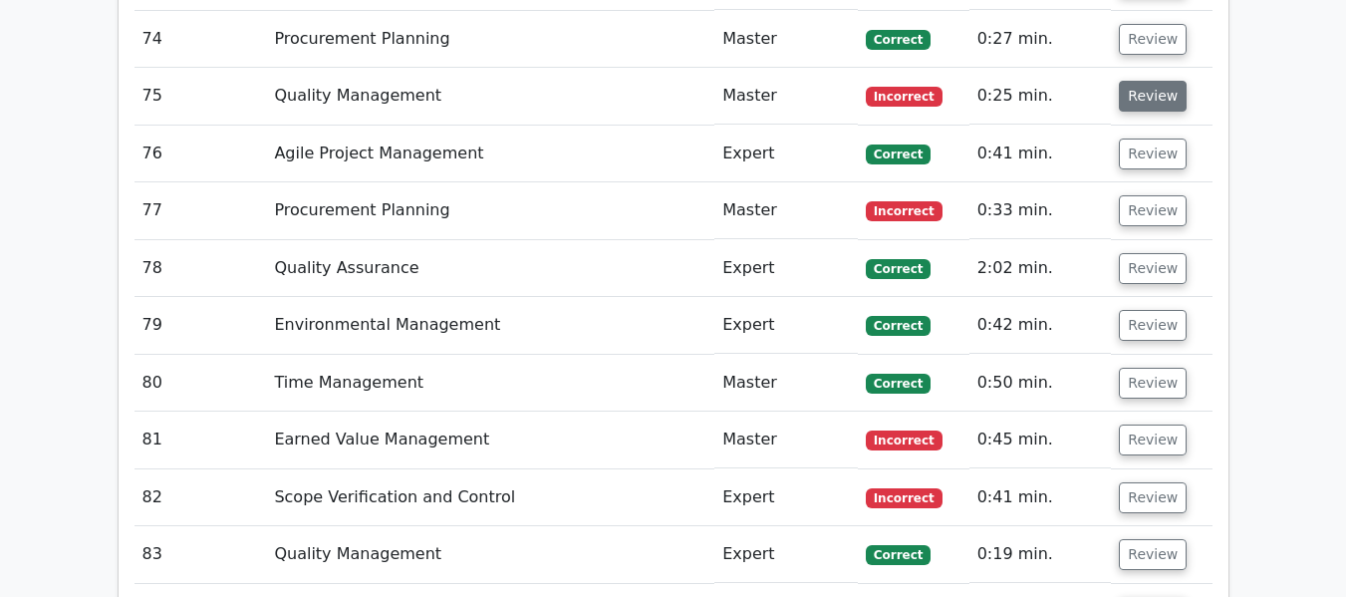
click at [1139, 101] on button "Review" at bounding box center [1153, 96] width 68 height 31
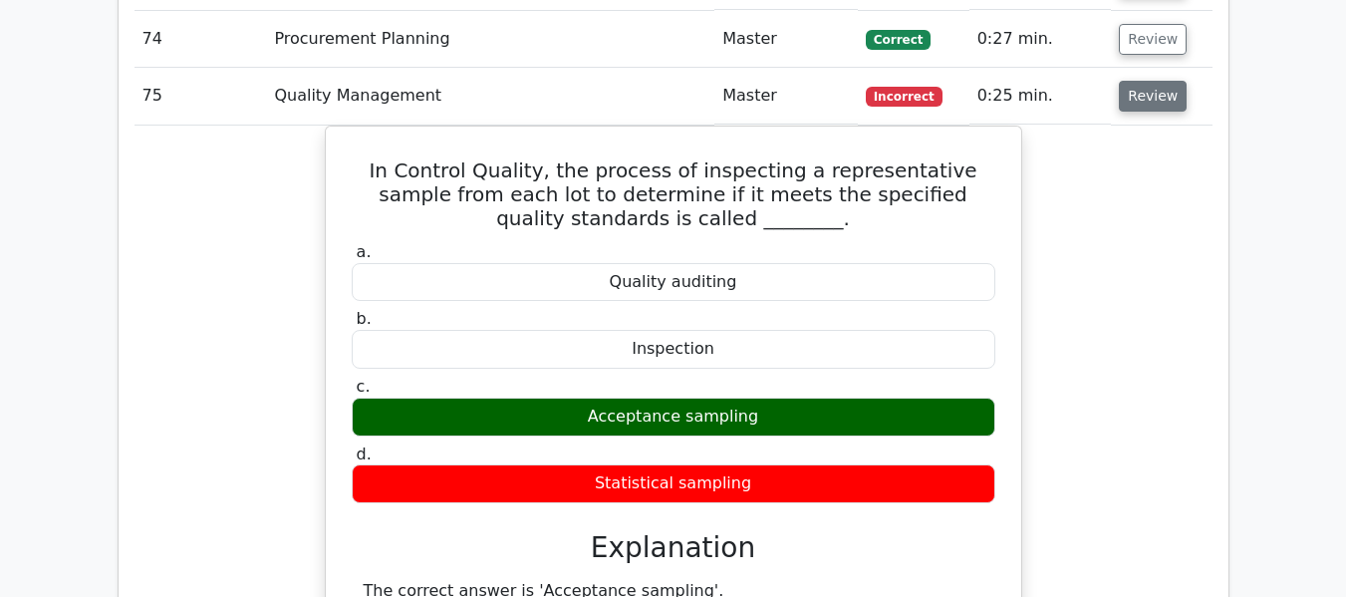
click at [1139, 101] on button "Review" at bounding box center [1153, 96] width 68 height 31
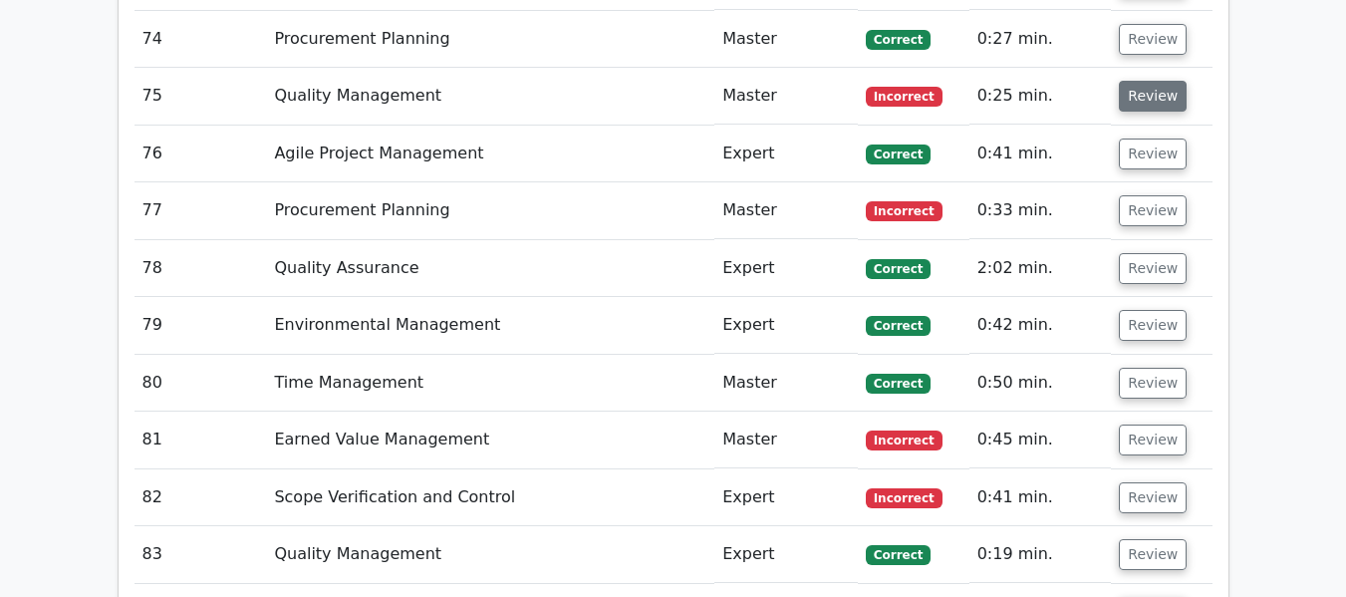
click at [1139, 101] on button "Review" at bounding box center [1153, 96] width 68 height 31
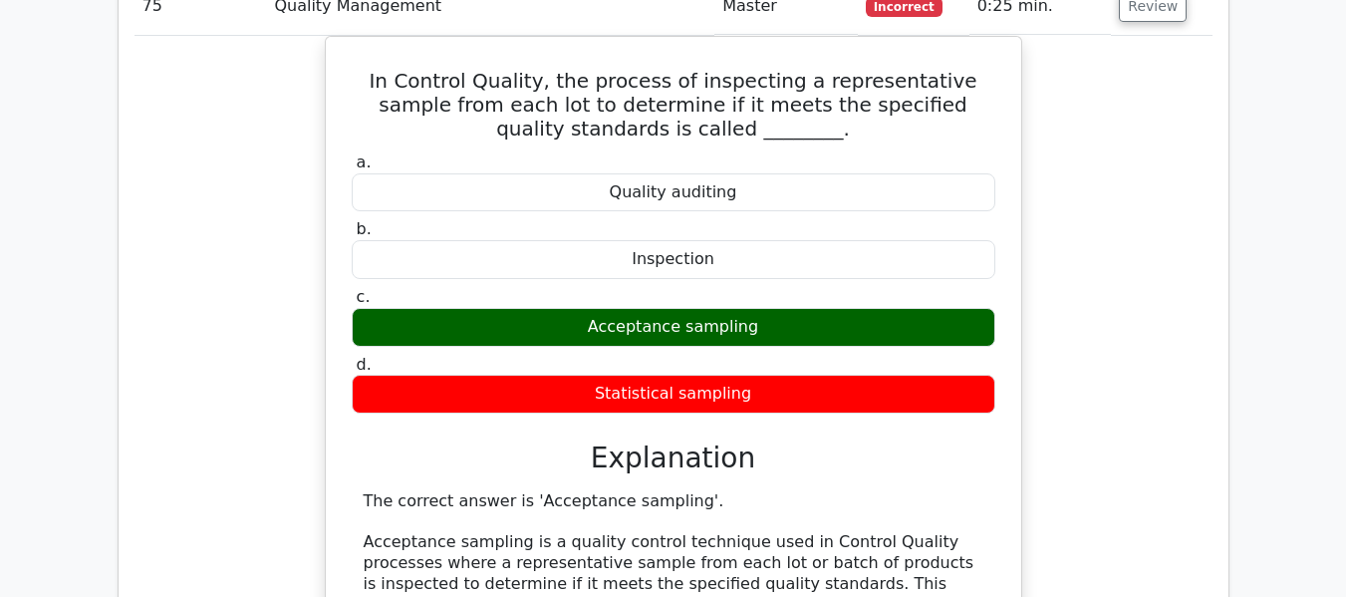
scroll to position [7023, 0]
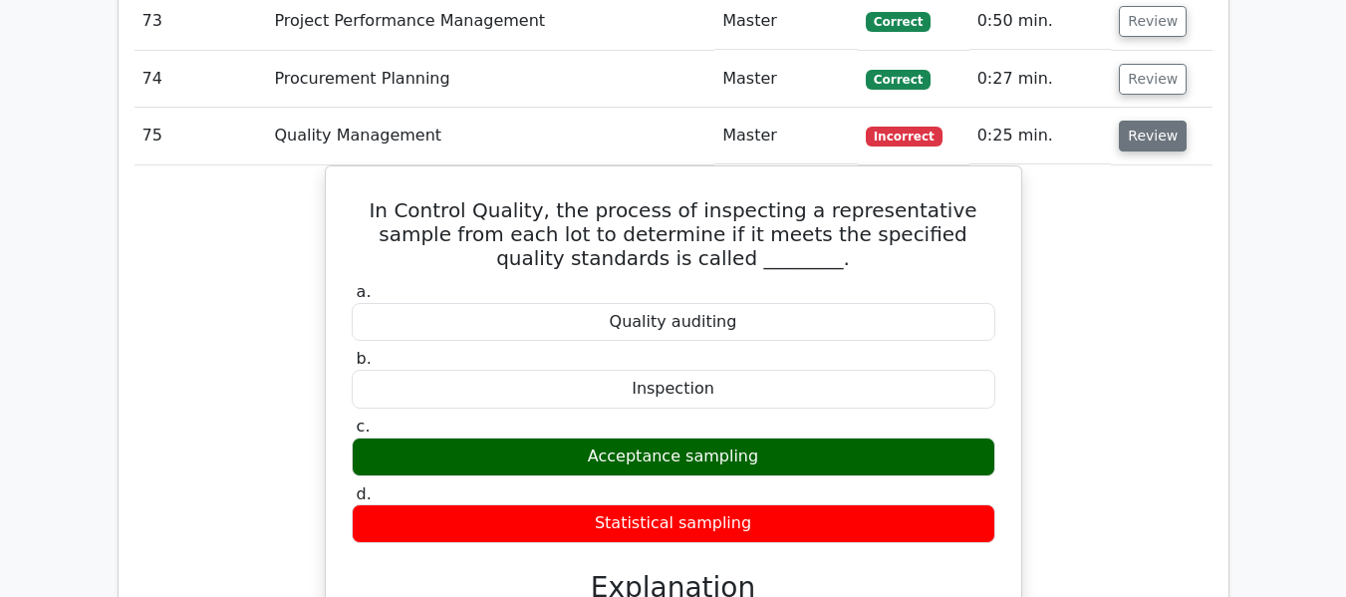
click at [1162, 142] on button "Review" at bounding box center [1153, 136] width 68 height 31
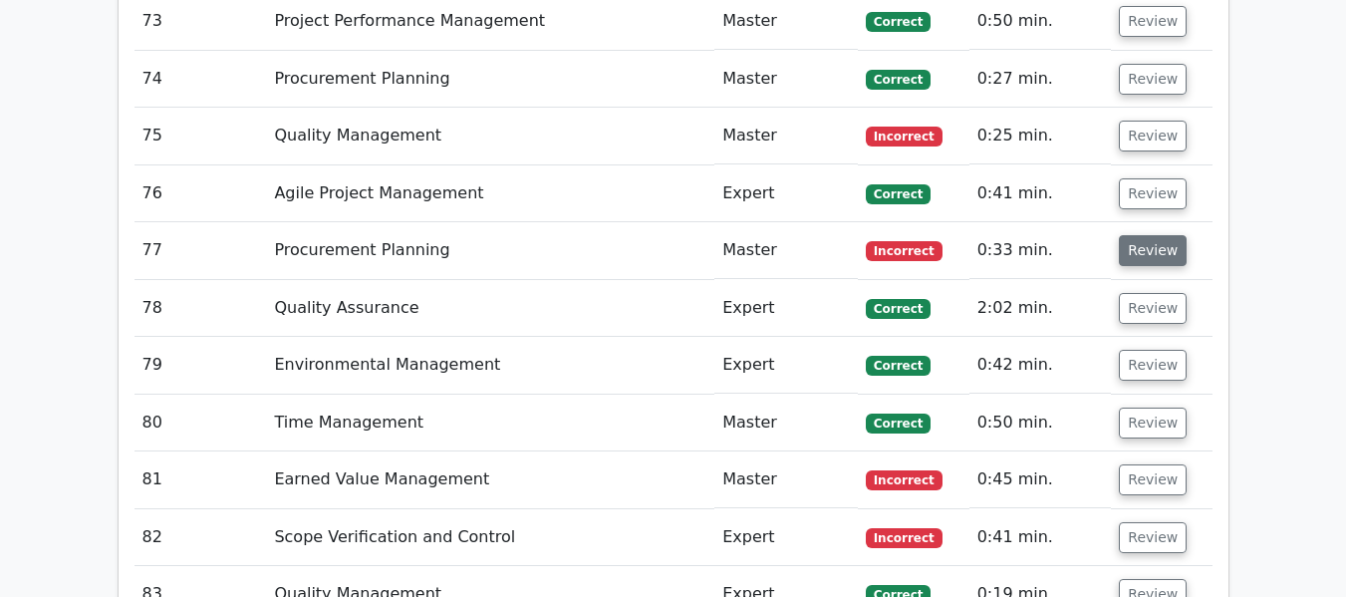
click at [1141, 256] on button "Review" at bounding box center [1153, 250] width 68 height 31
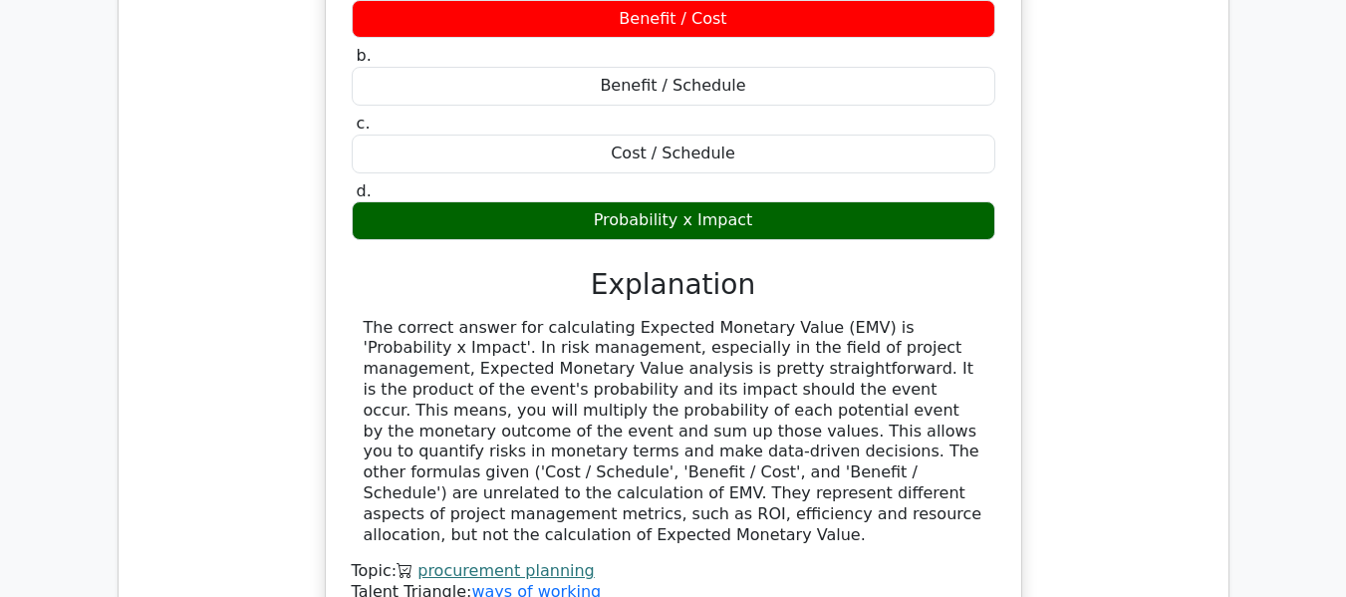
scroll to position [7461, 0]
